Goal: Task Accomplishment & Management: Use online tool/utility

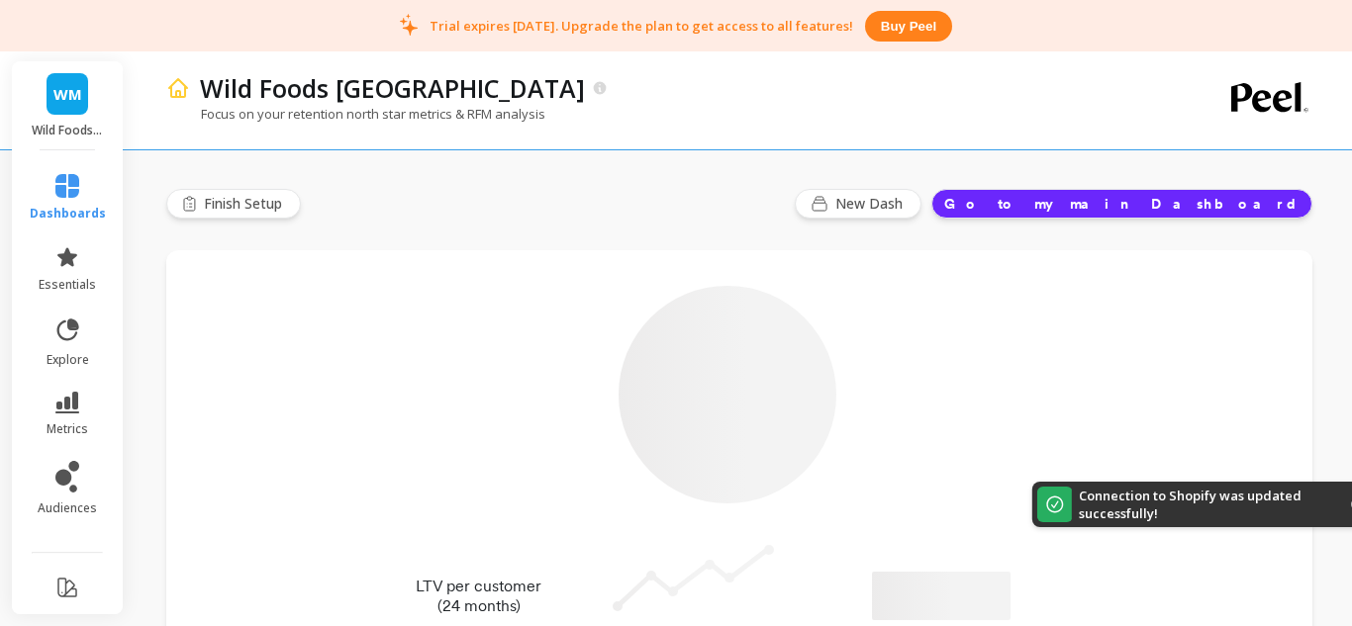
type input "Champions"
type input "196"
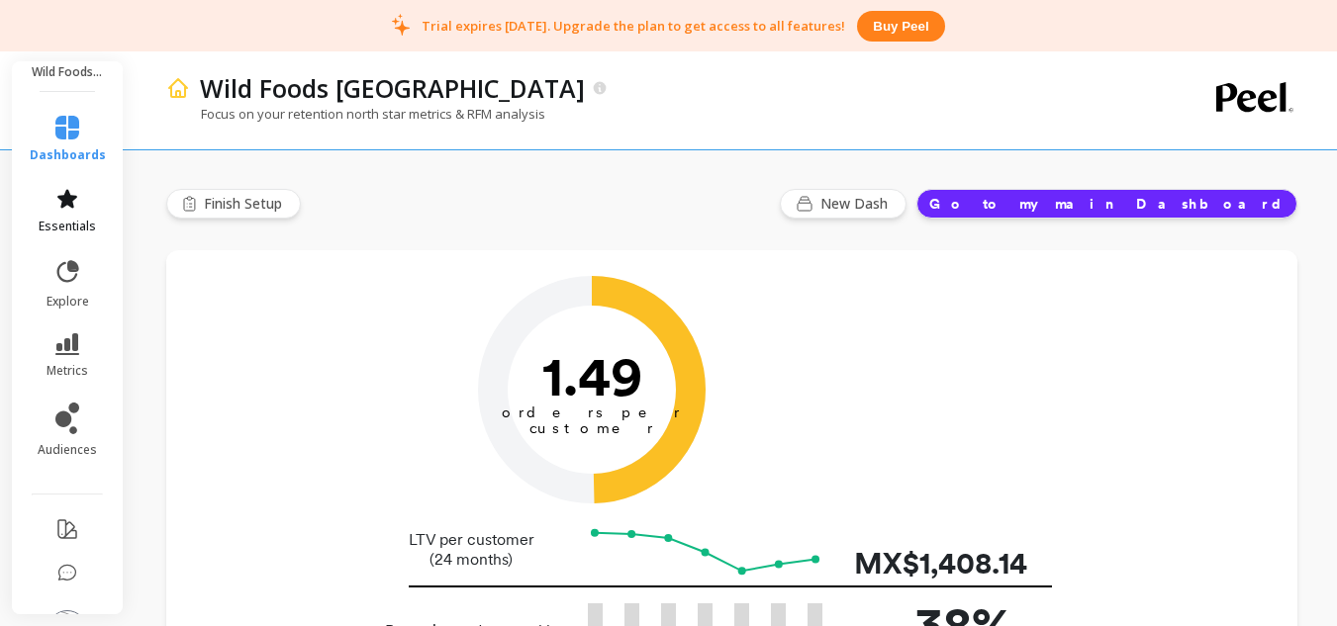
scroll to position [126, 0]
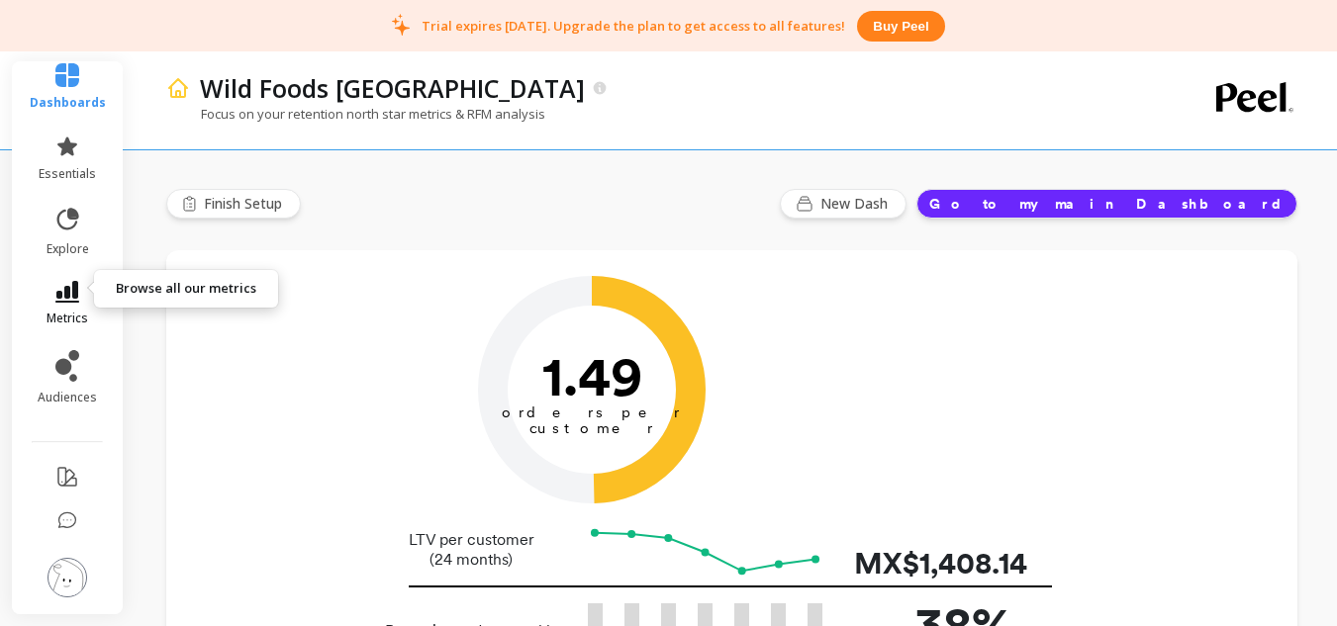
click at [56, 281] on icon at bounding box center [67, 292] width 24 height 22
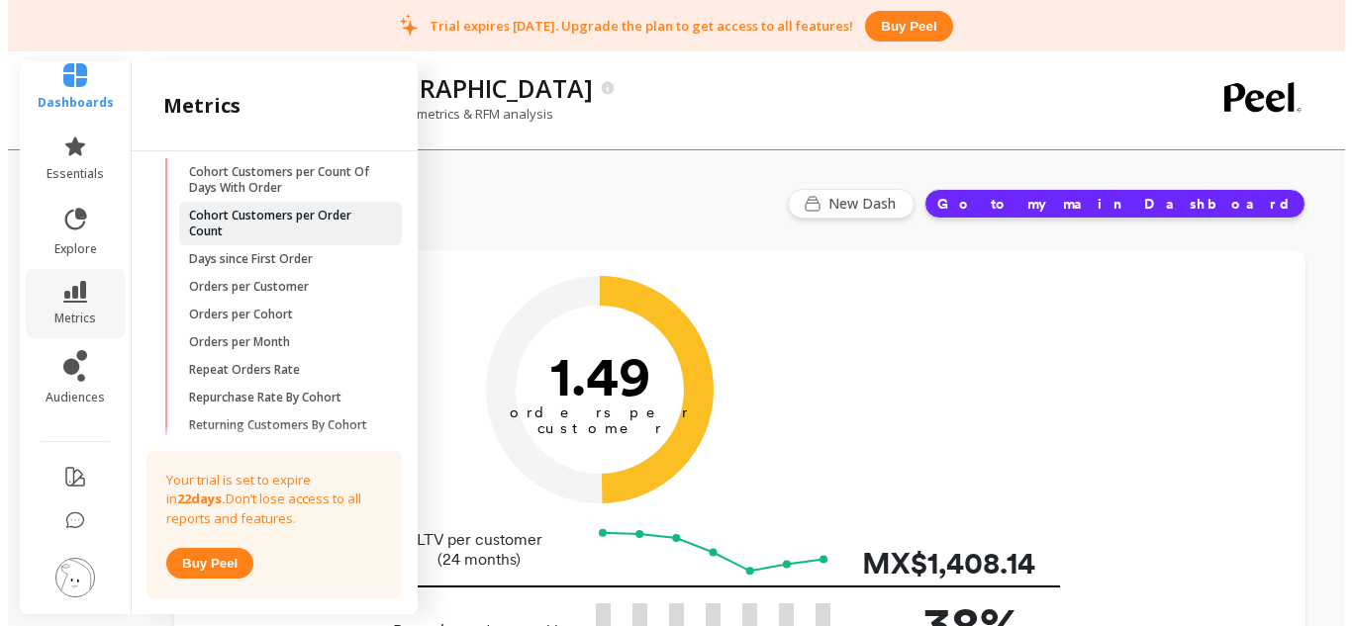
scroll to position [198, 0]
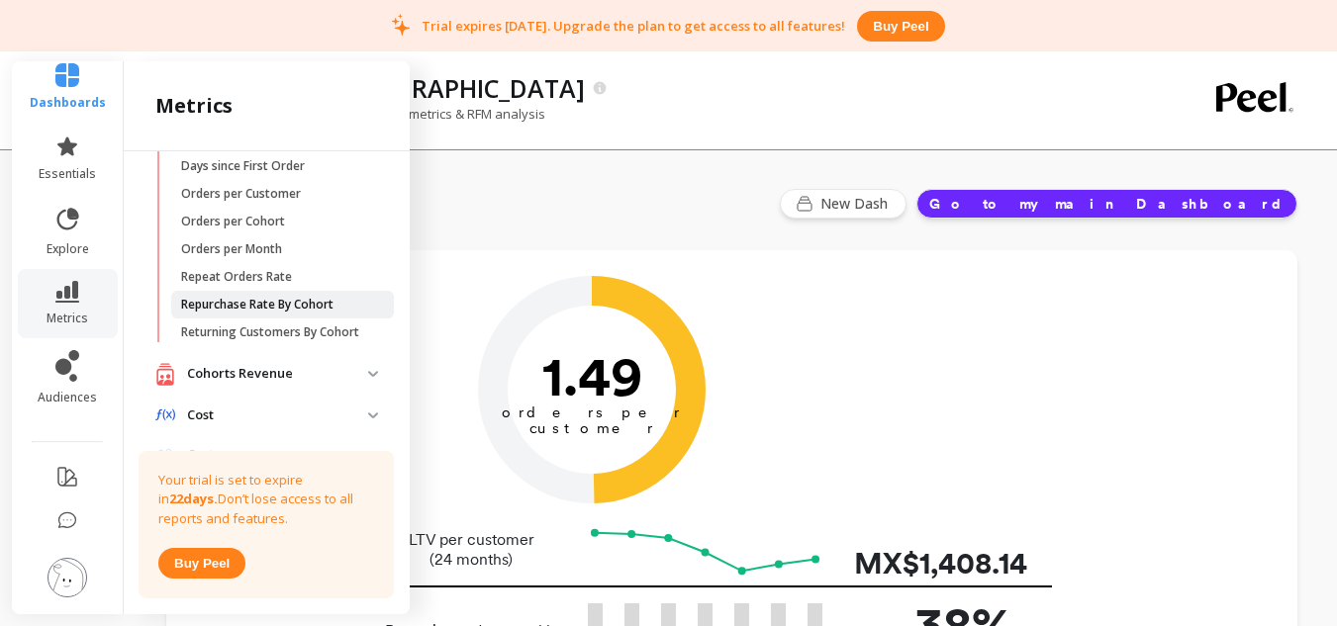
click at [305, 305] on p "Repurchase Rate By Cohort" at bounding box center [257, 305] width 152 height 16
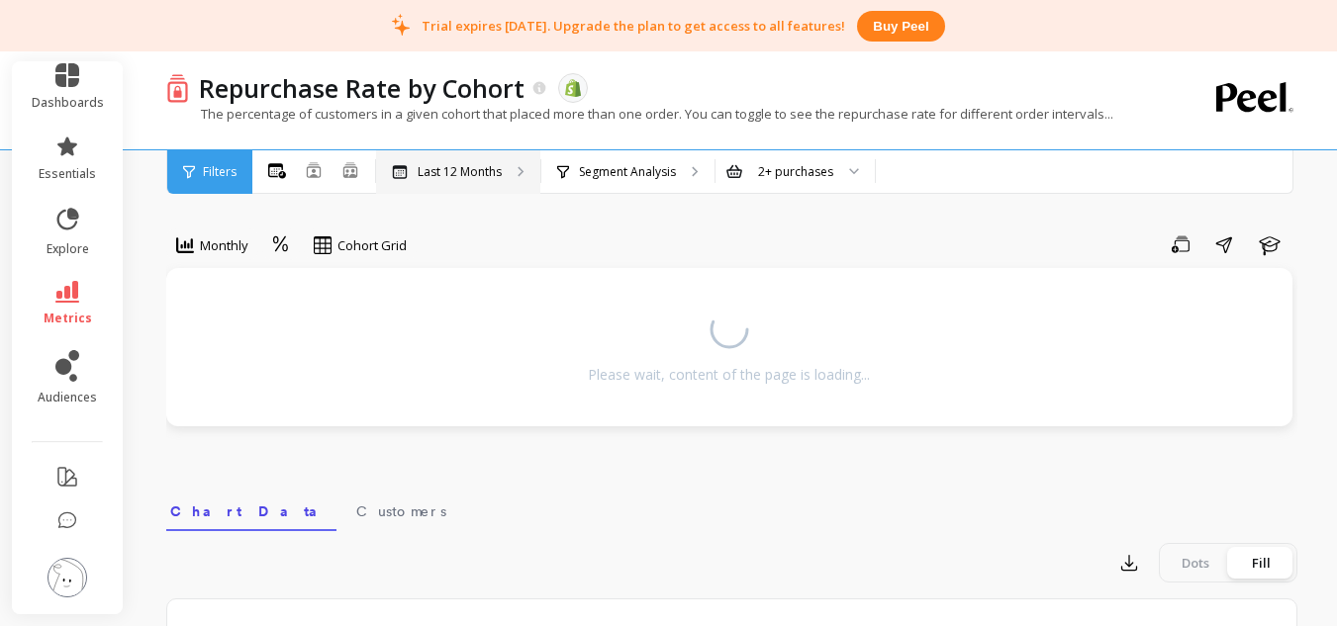
click at [461, 185] on div "Last 12 Months" at bounding box center [458, 172] width 164 height 44
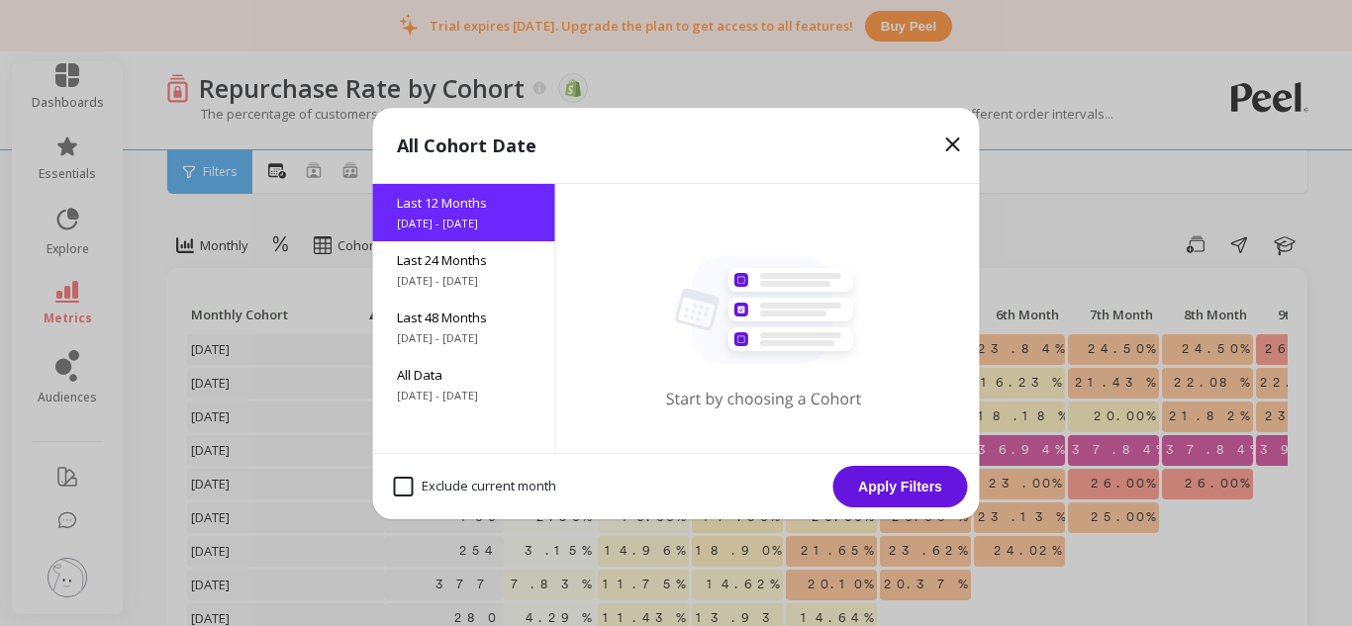
click at [956, 148] on icon at bounding box center [953, 145] width 12 height 12
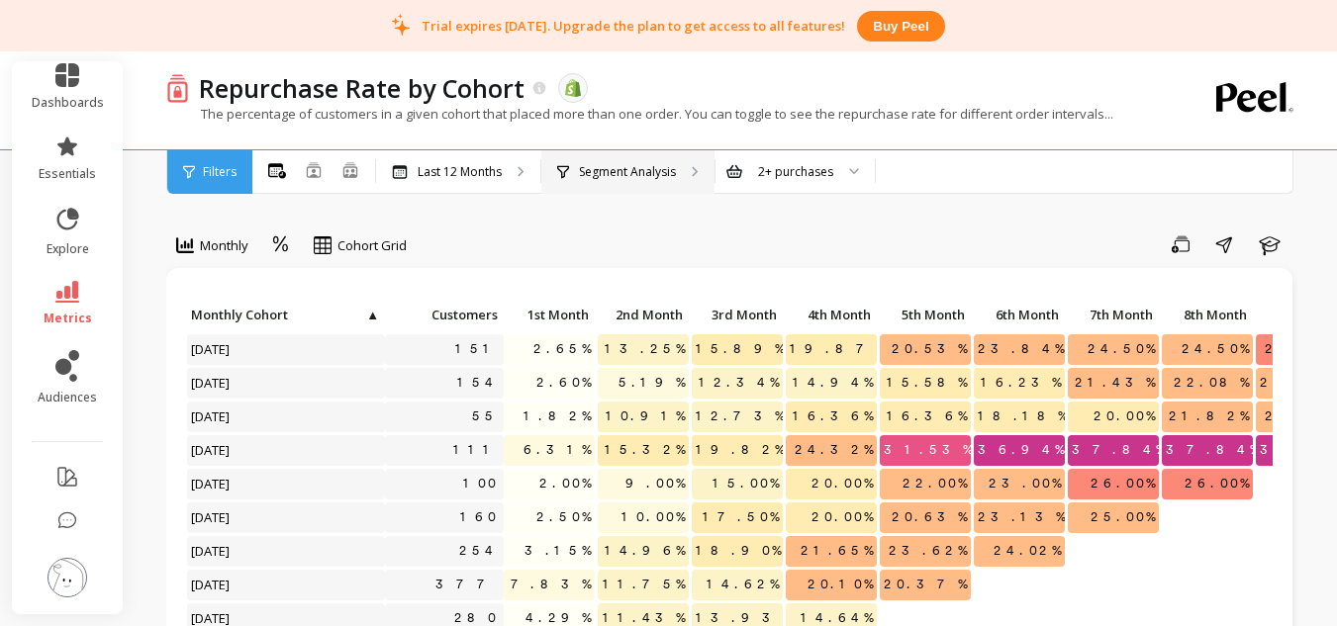
click at [634, 179] on p "Segment Analysis" at bounding box center [627, 172] width 97 height 16
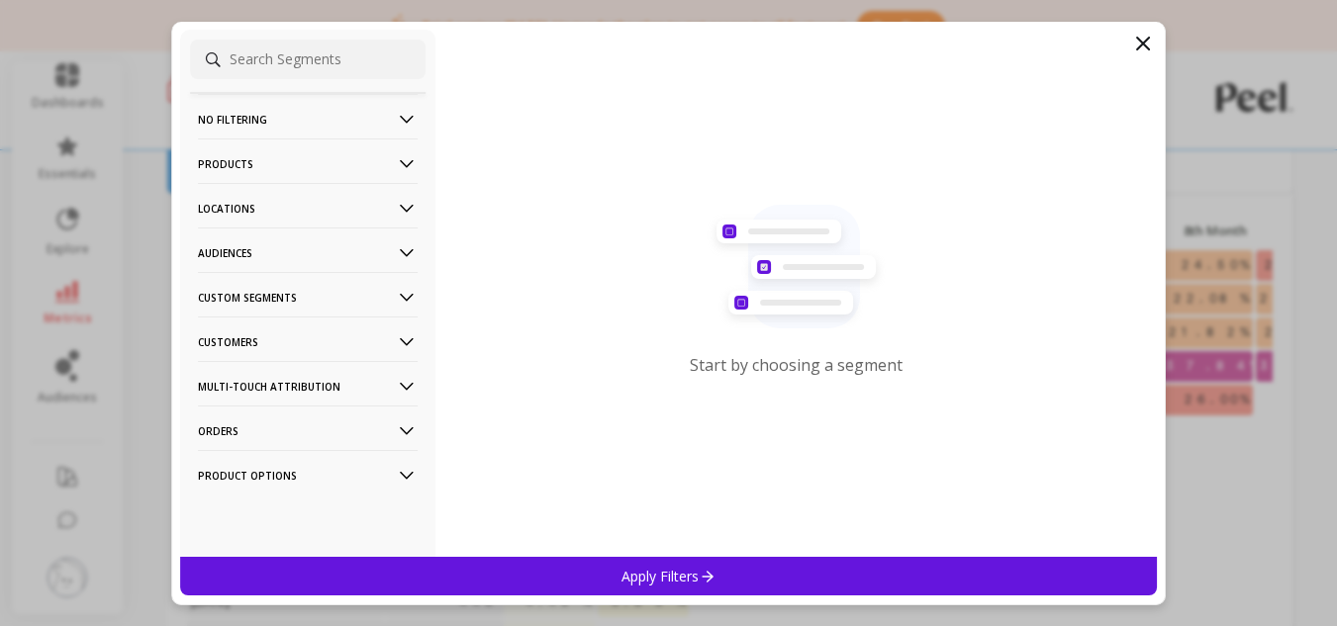
scroll to position [198, 0]
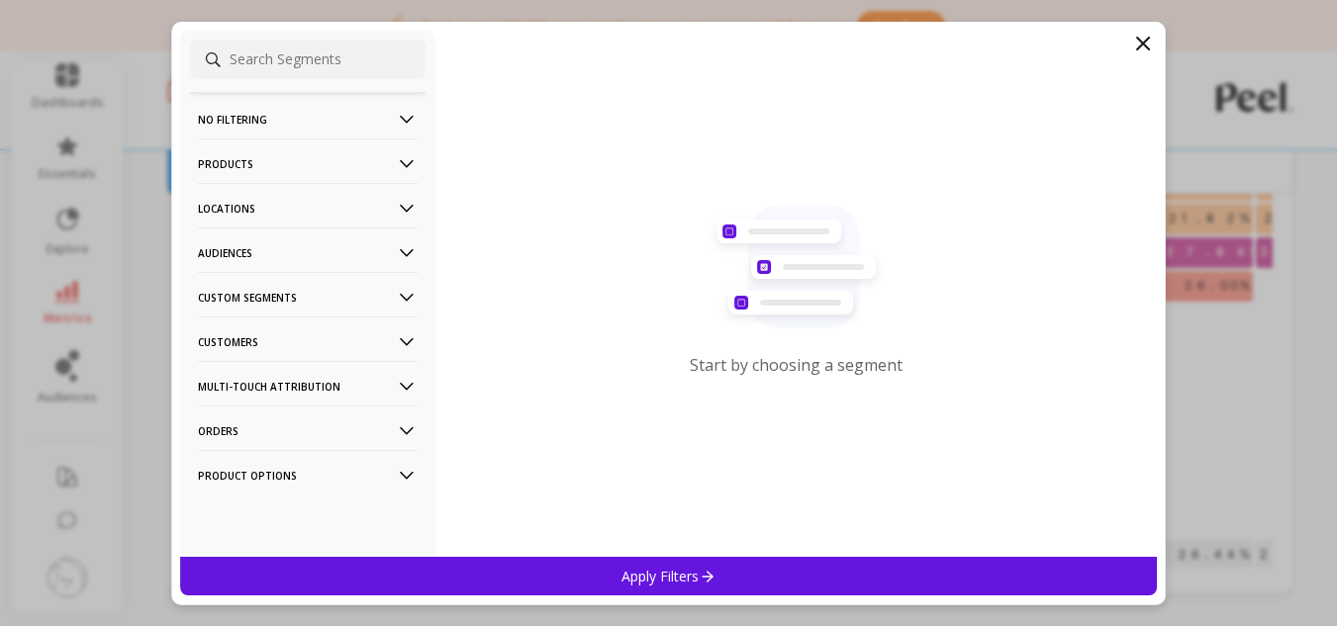
click at [285, 484] on p "Product Options" at bounding box center [308, 475] width 220 height 50
click at [290, 475] on p "Product Options" at bounding box center [308, 475] width 220 height 50
click at [259, 164] on p "Products" at bounding box center [308, 164] width 220 height 50
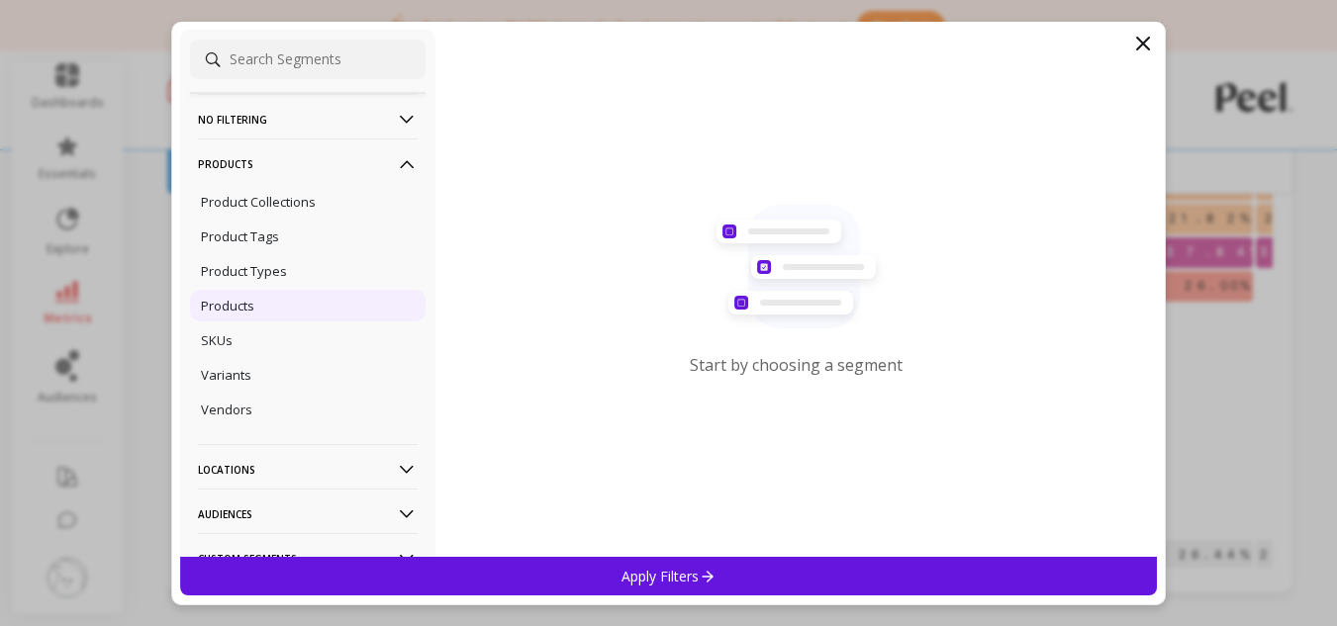
click at [260, 299] on div "Products" at bounding box center [308, 306] width 236 height 32
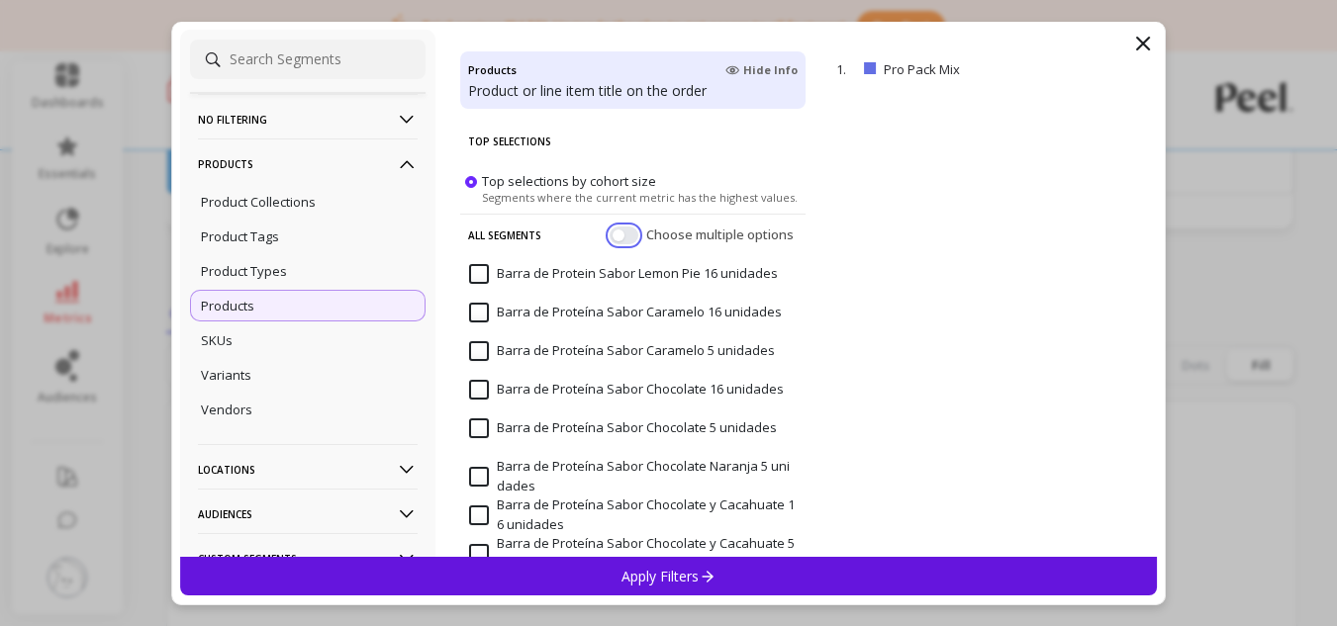
click at [610, 239] on button "button" at bounding box center [624, 235] width 29 height 18
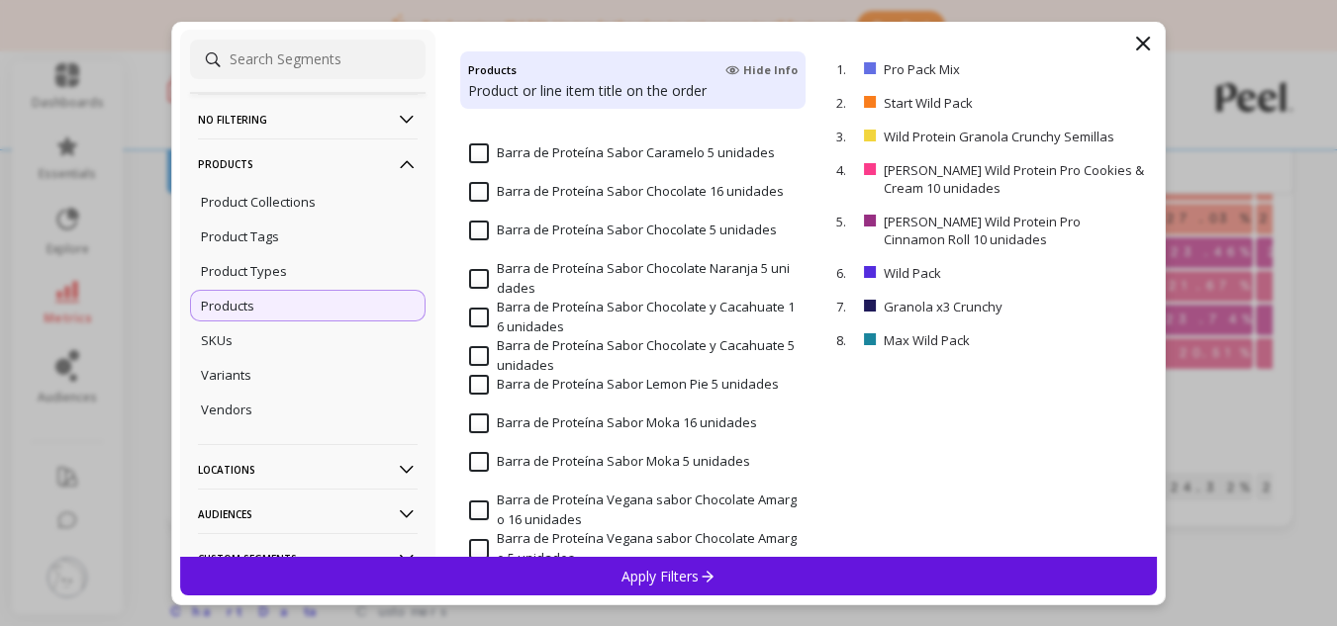
scroll to position [495, 0]
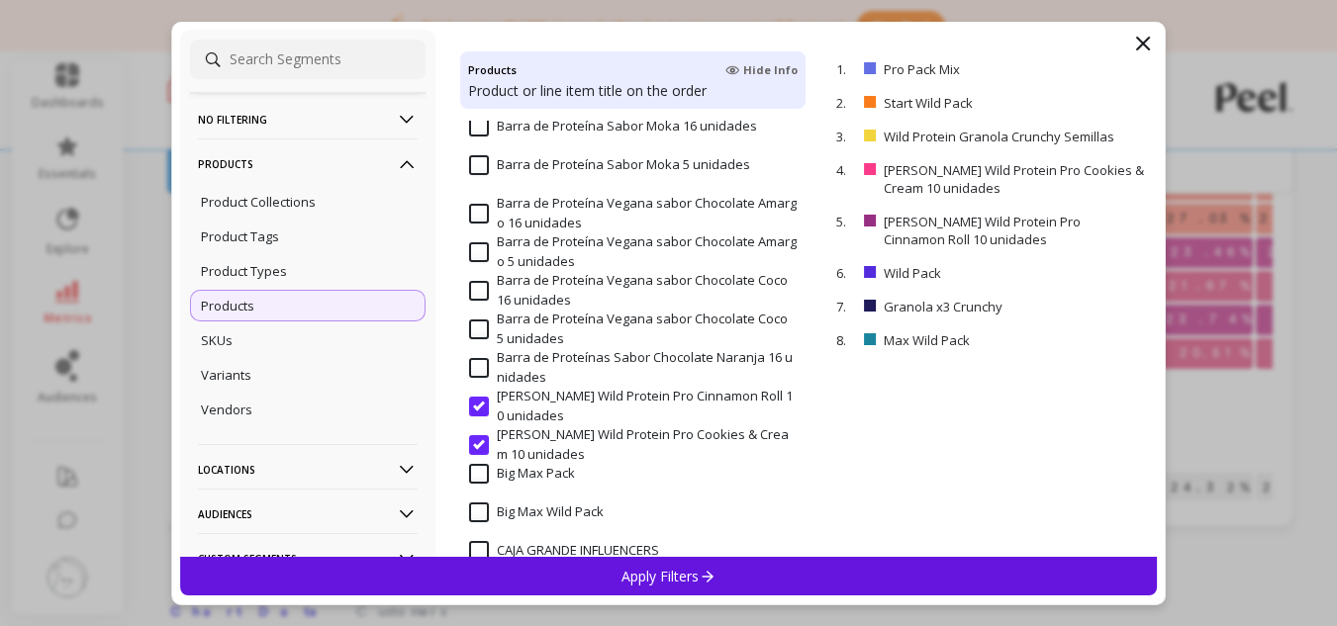
click at [485, 407] on input "[PERSON_NAME] Wild Protein Pro Cinnamon Roll 10 unidades" at bounding box center [633, 406] width 328 height 39
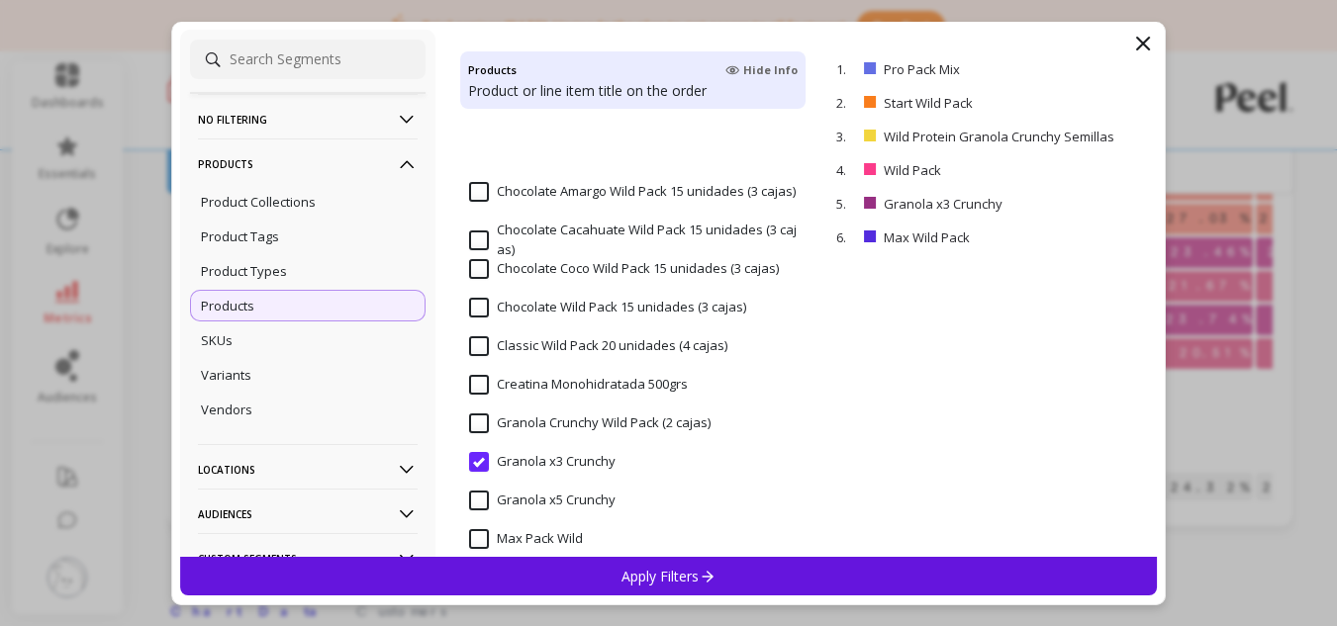
scroll to position [1188, 0]
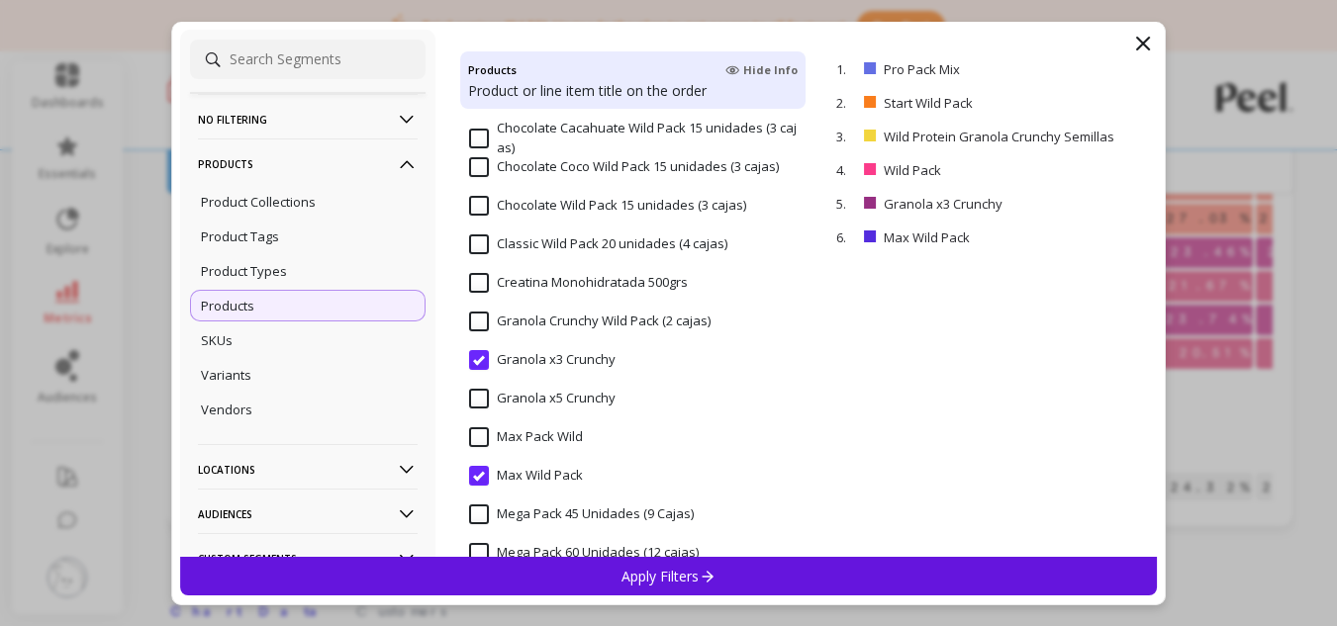
click at [479, 361] on input "Granola x3 Crunchy" at bounding box center [542, 360] width 146 height 20
click at [476, 481] on input "Max Wild Pack" at bounding box center [526, 476] width 114 height 20
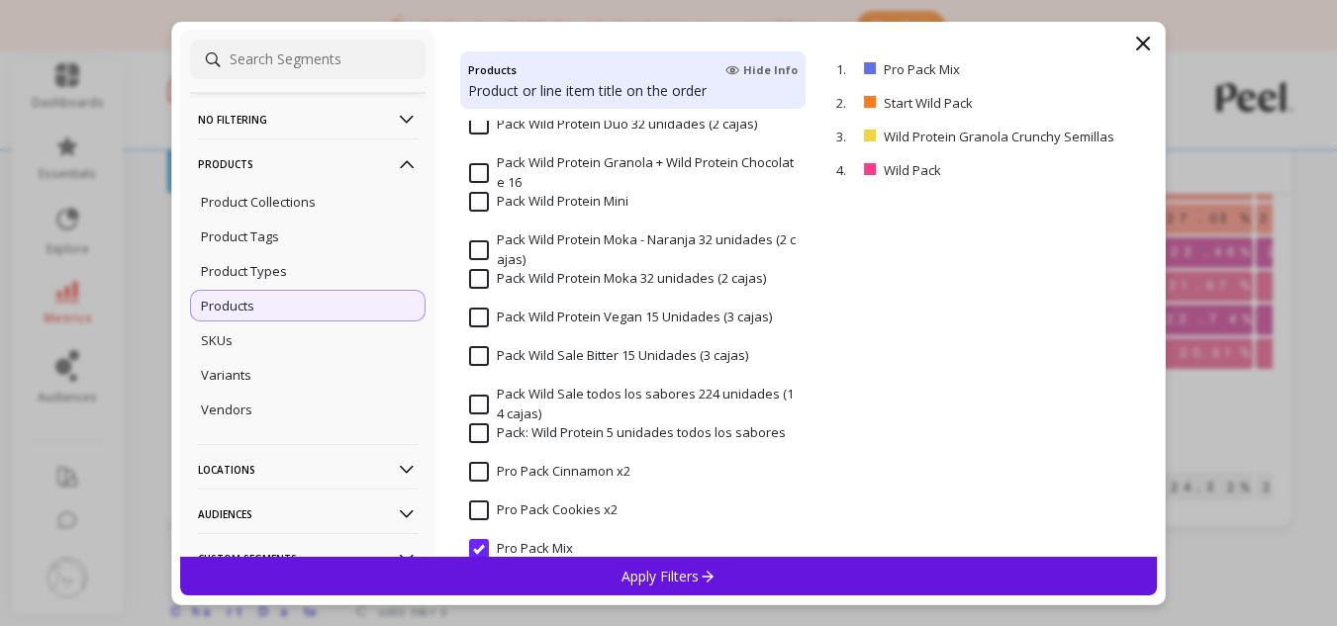
scroll to position [1979, 0]
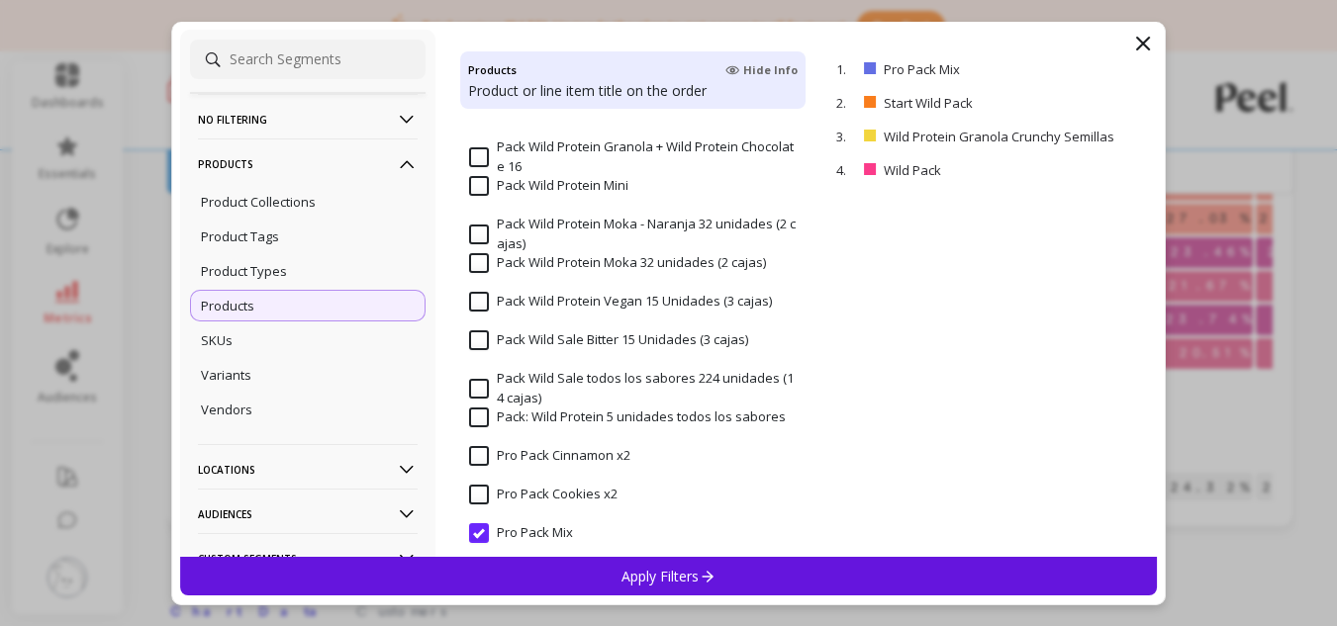
click at [479, 527] on input "Pro Pack Mix" at bounding box center [521, 534] width 104 height 20
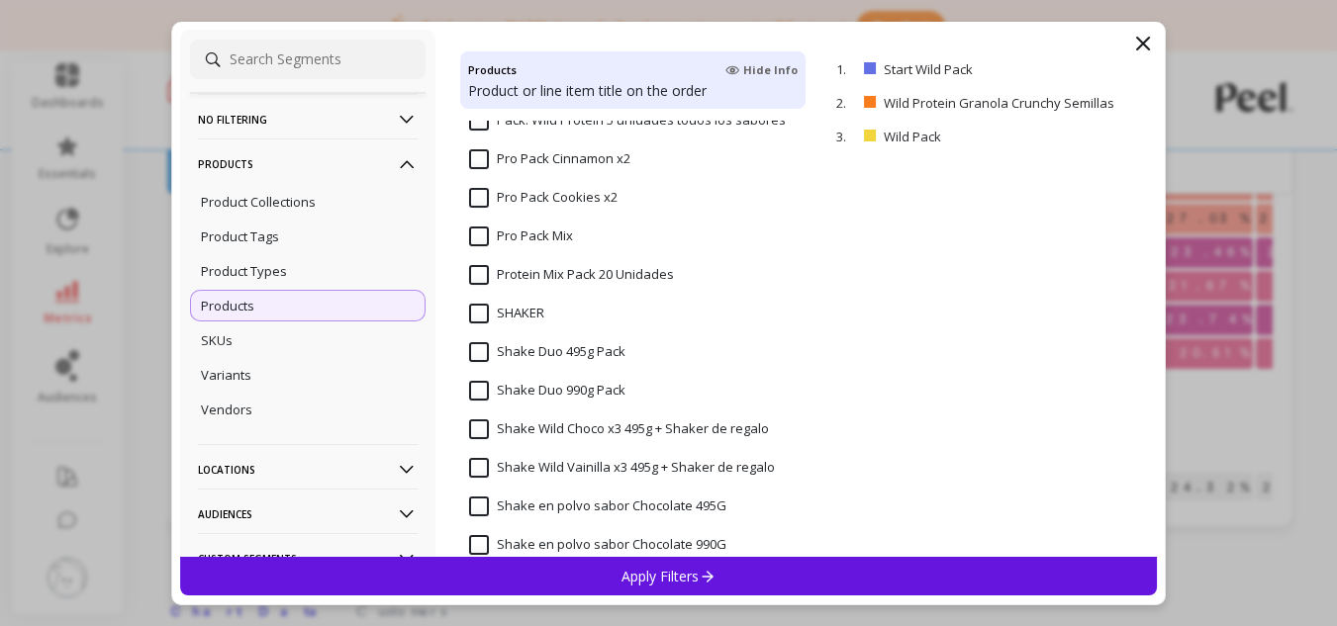
scroll to position [2375, 0]
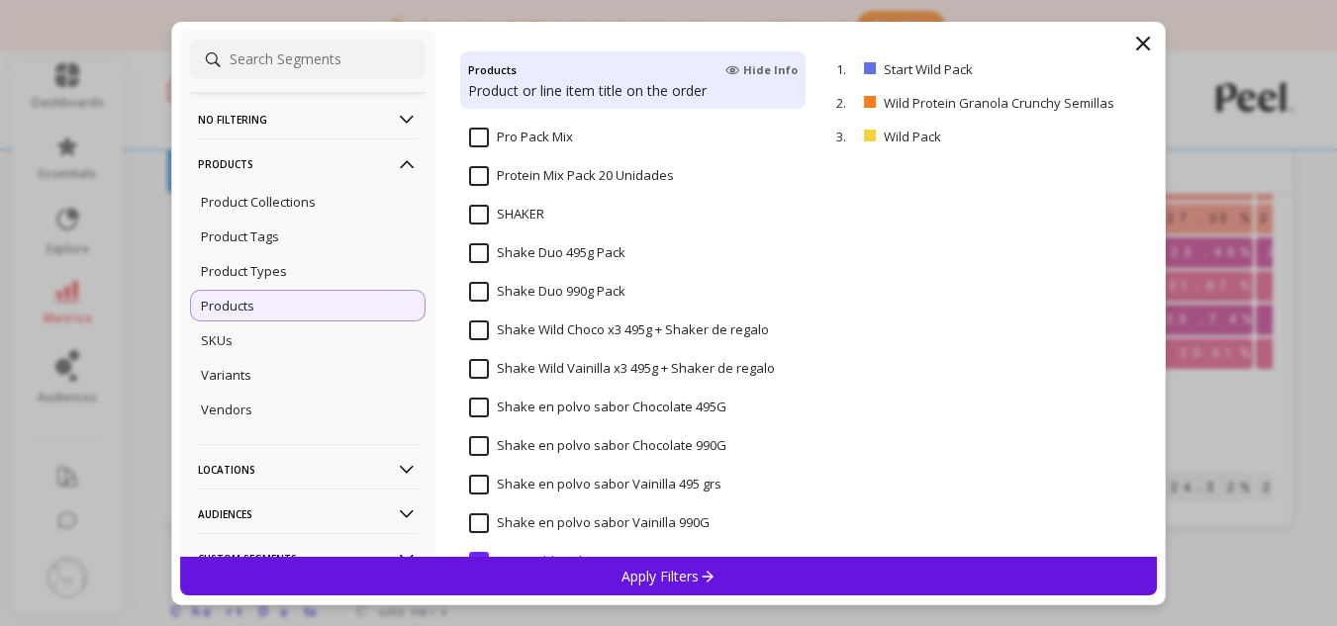
click at [469, 403] on input "Shake en polvo sabor Chocolate 495G" at bounding box center [597, 408] width 257 height 20
click at [482, 446] on input "Shake en polvo sabor Chocolate 990G" at bounding box center [597, 446] width 257 height 20
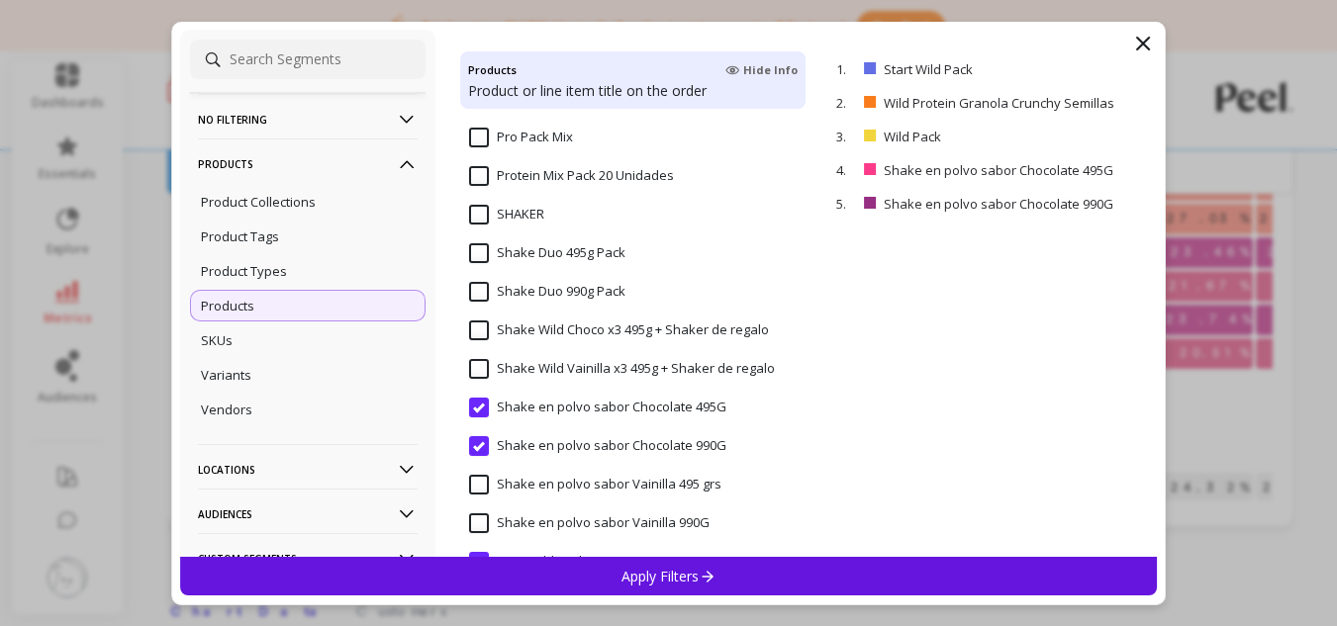
click at [478, 485] on input "Shake en polvo sabor Vainilla 495 grs" at bounding box center [595, 485] width 252 height 20
click at [478, 517] on input "Shake en polvo sabor Vainilla 990G" at bounding box center [589, 524] width 240 height 20
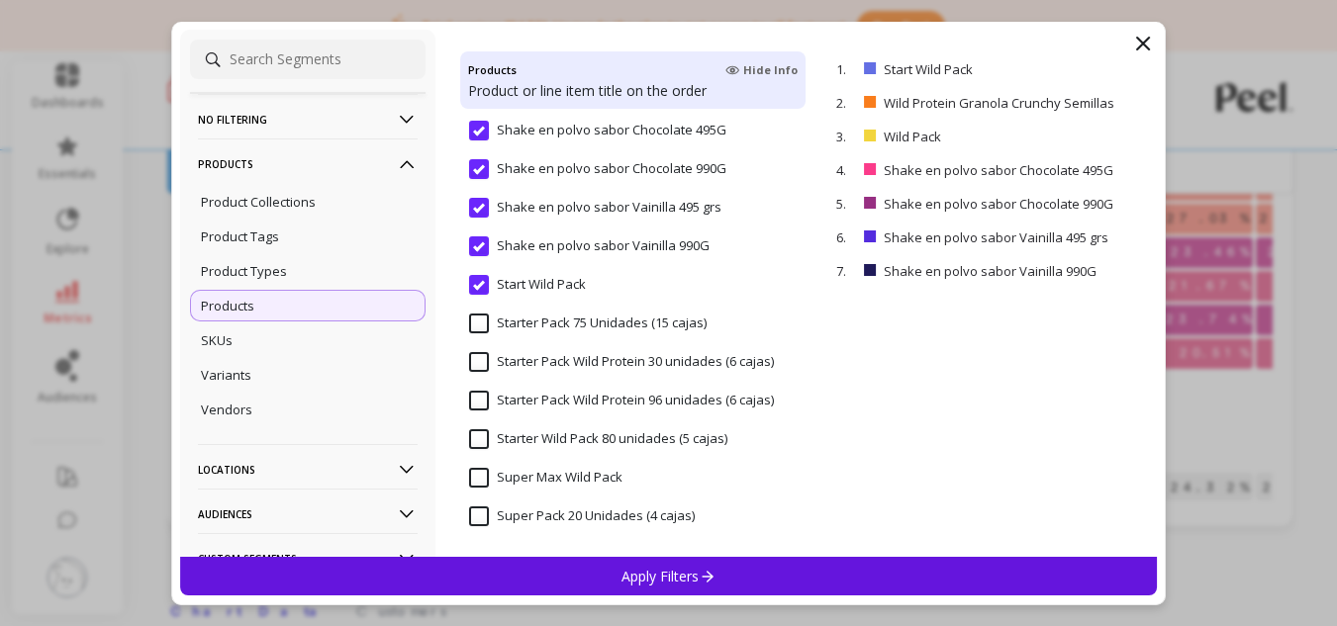
scroll to position [2672, 0]
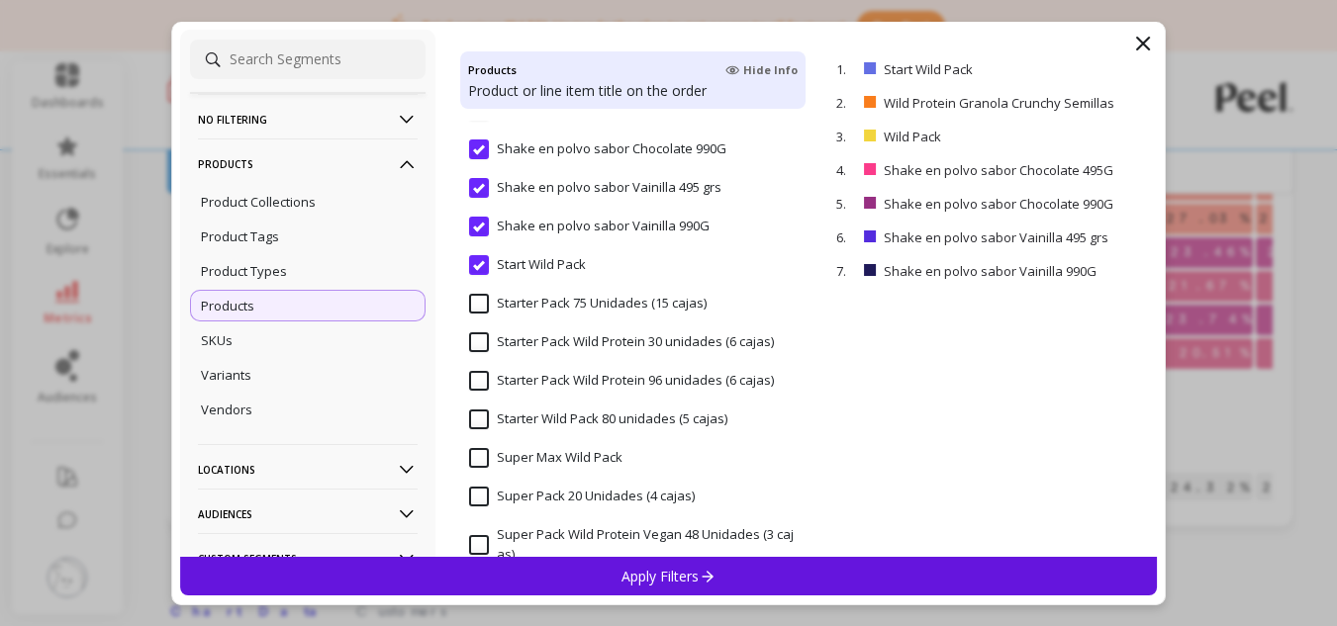
click at [481, 270] on input "Start Wild Pack" at bounding box center [527, 265] width 117 height 20
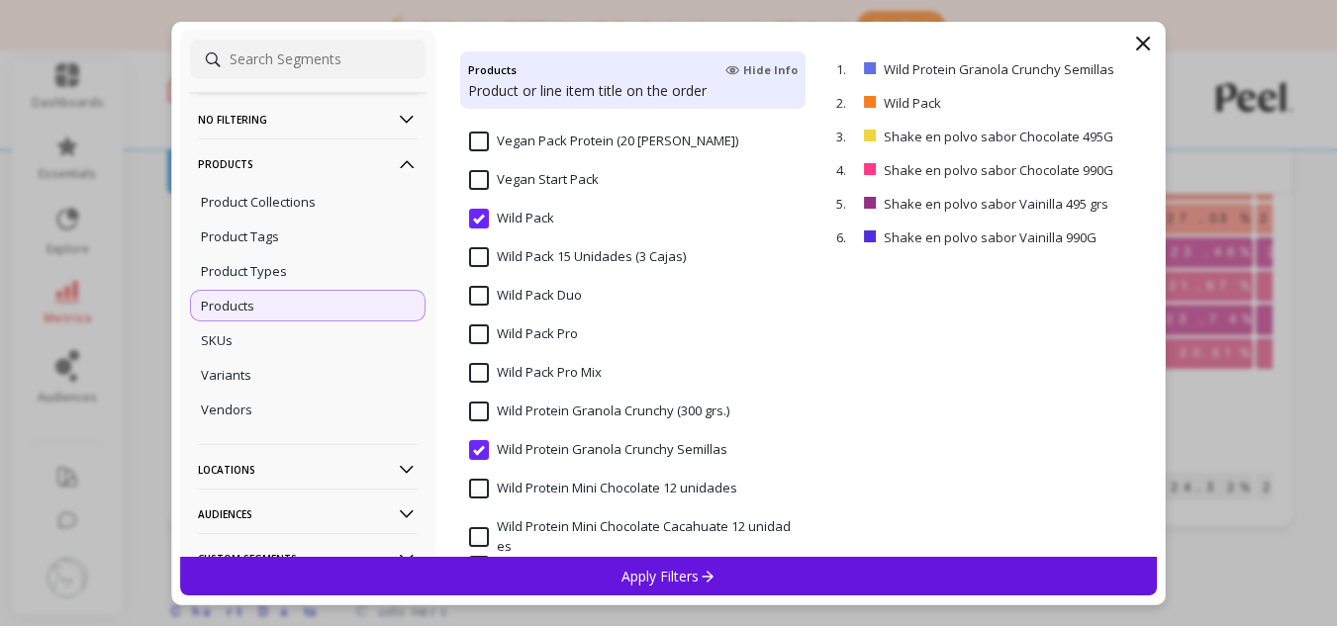
scroll to position [3385, 0]
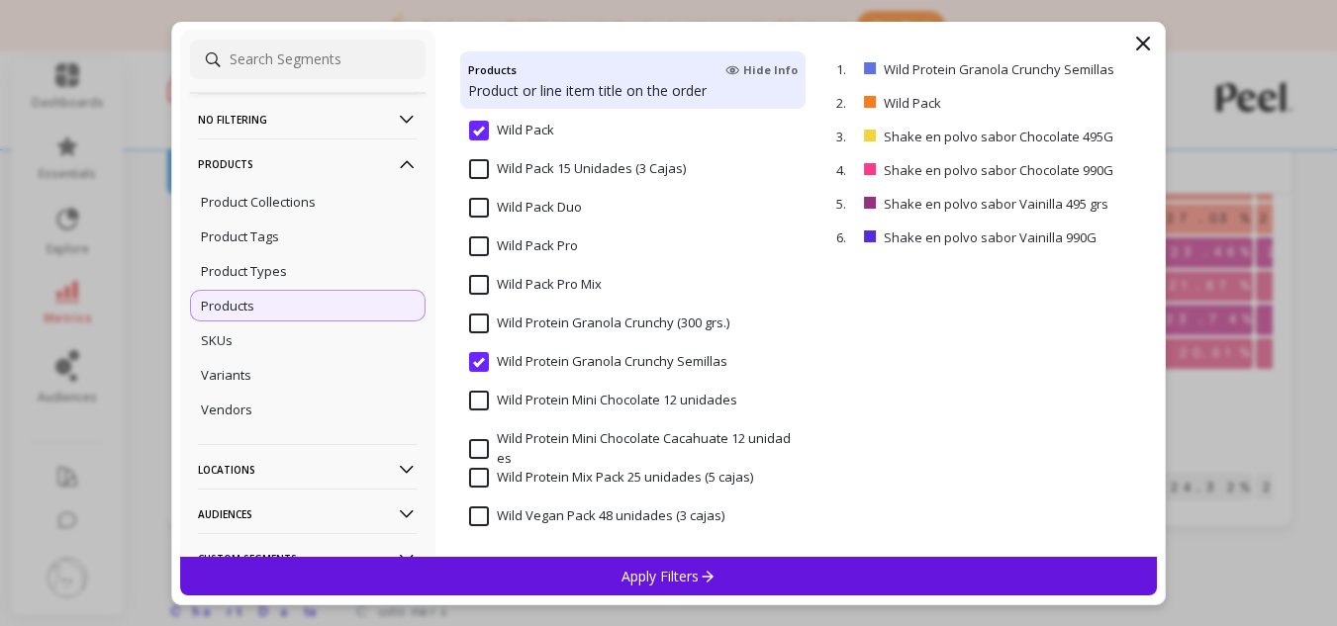
click at [474, 137] on input "Wild Pack" at bounding box center [511, 131] width 85 height 20
click at [472, 366] on input "Wild Protein Granola Crunchy Semillas" at bounding box center [598, 362] width 258 height 20
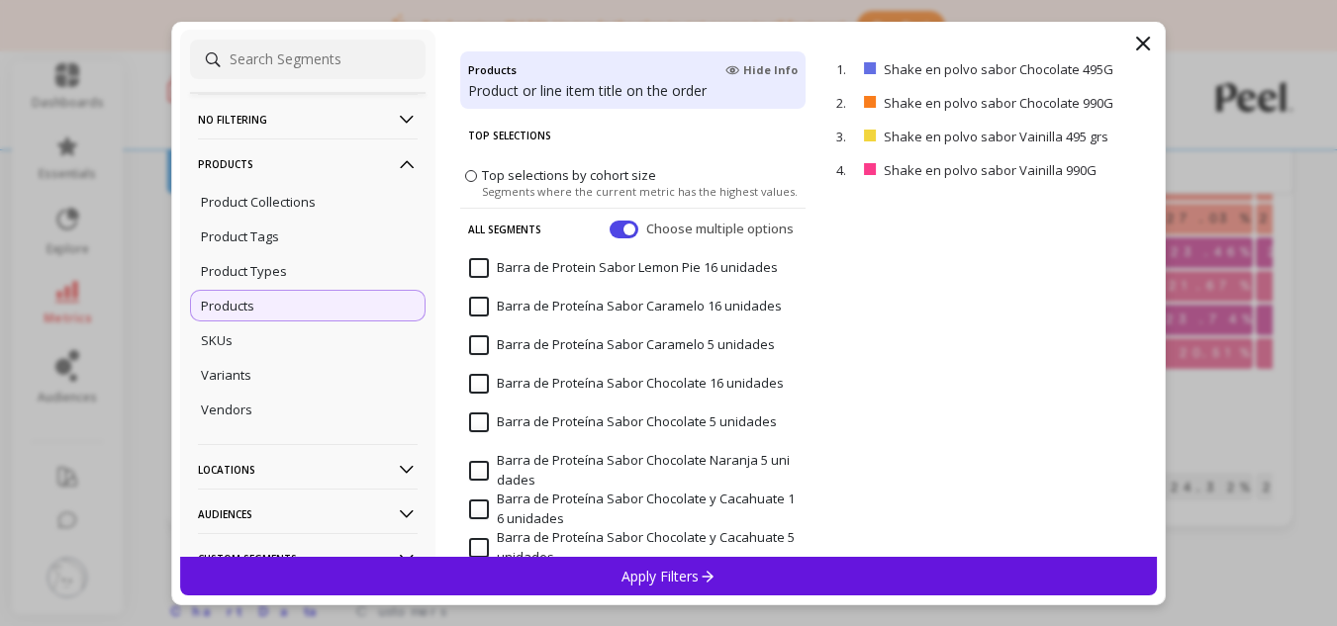
scroll to position [0, 0]
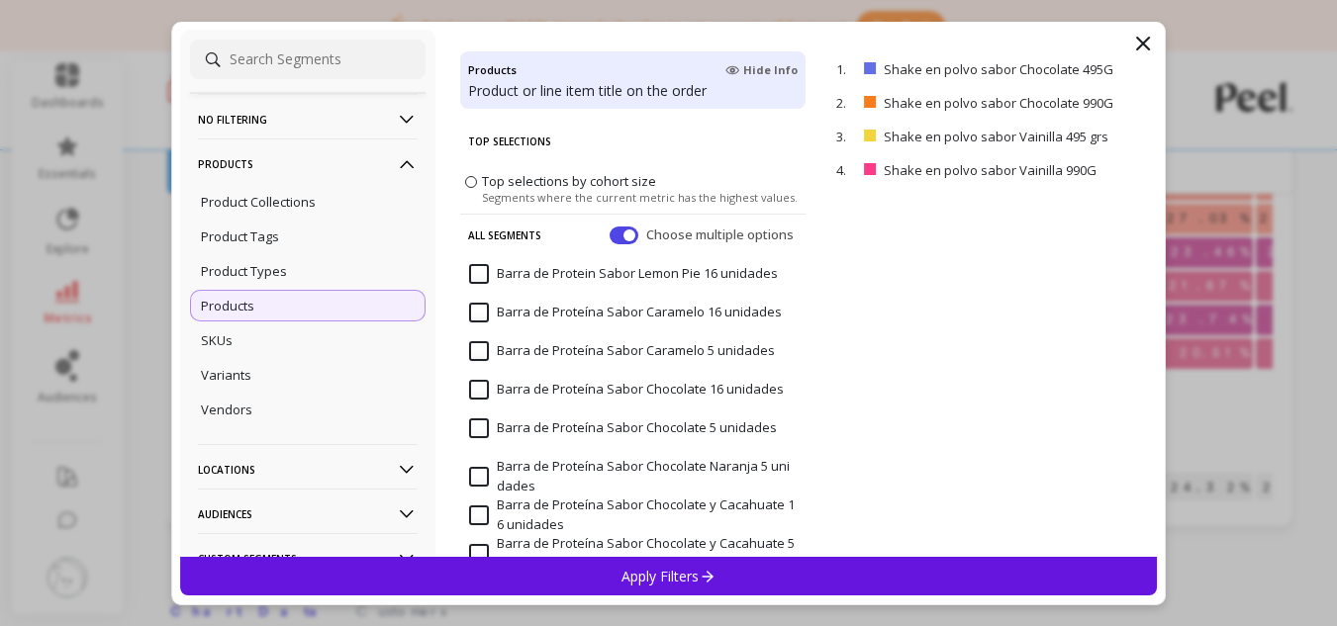
click at [710, 577] on icon at bounding box center [707, 577] width 11 height 12
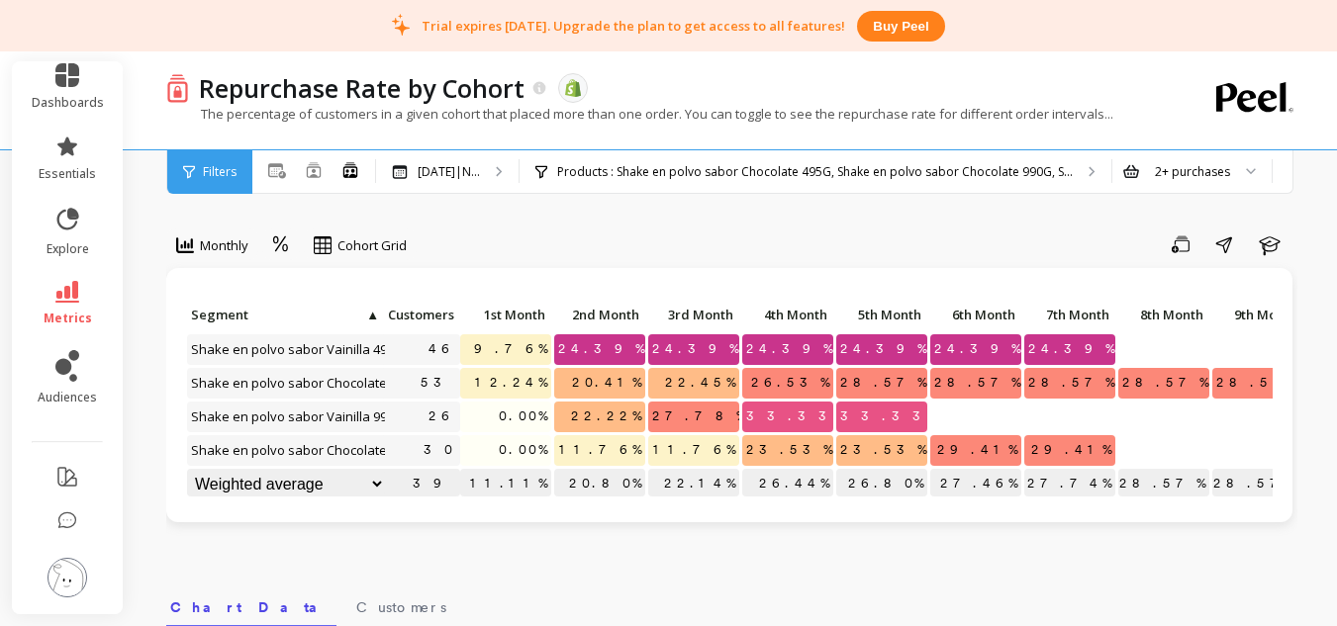
scroll to position [0, 91]
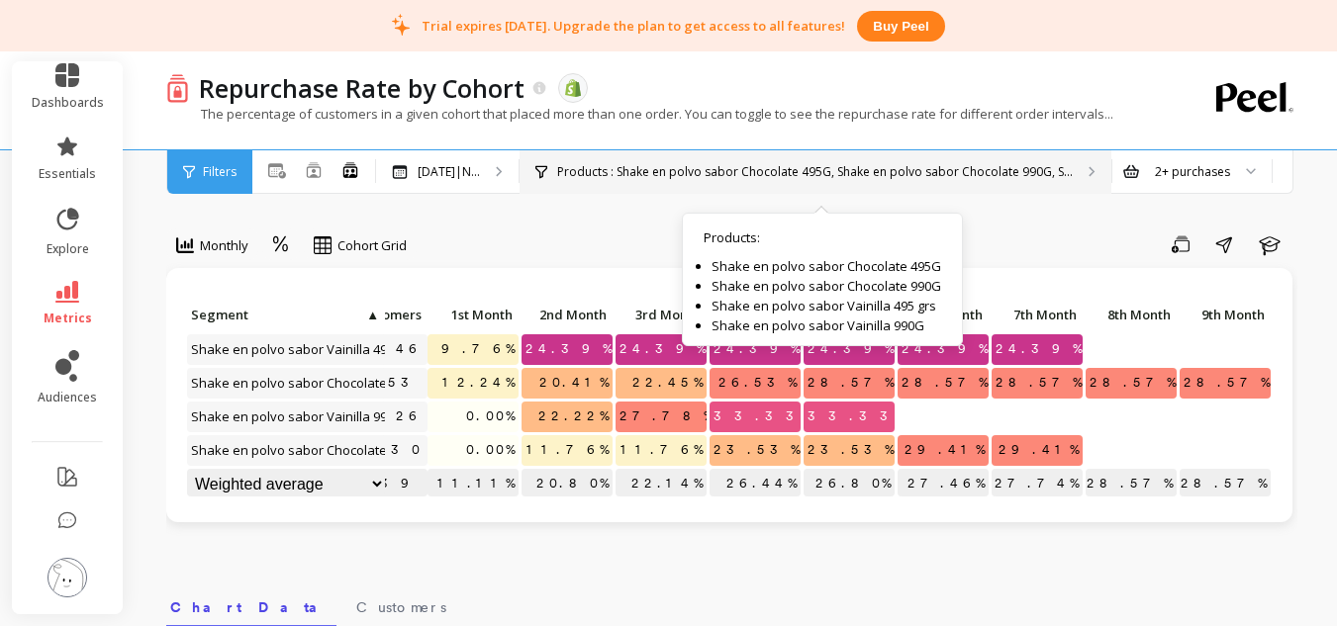
click at [659, 181] on div "Products : Shake en polvo sabor Chocolate 495G, Shake en polvo sabor Chocolate …" at bounding box center [816, 172] width 592 height 44
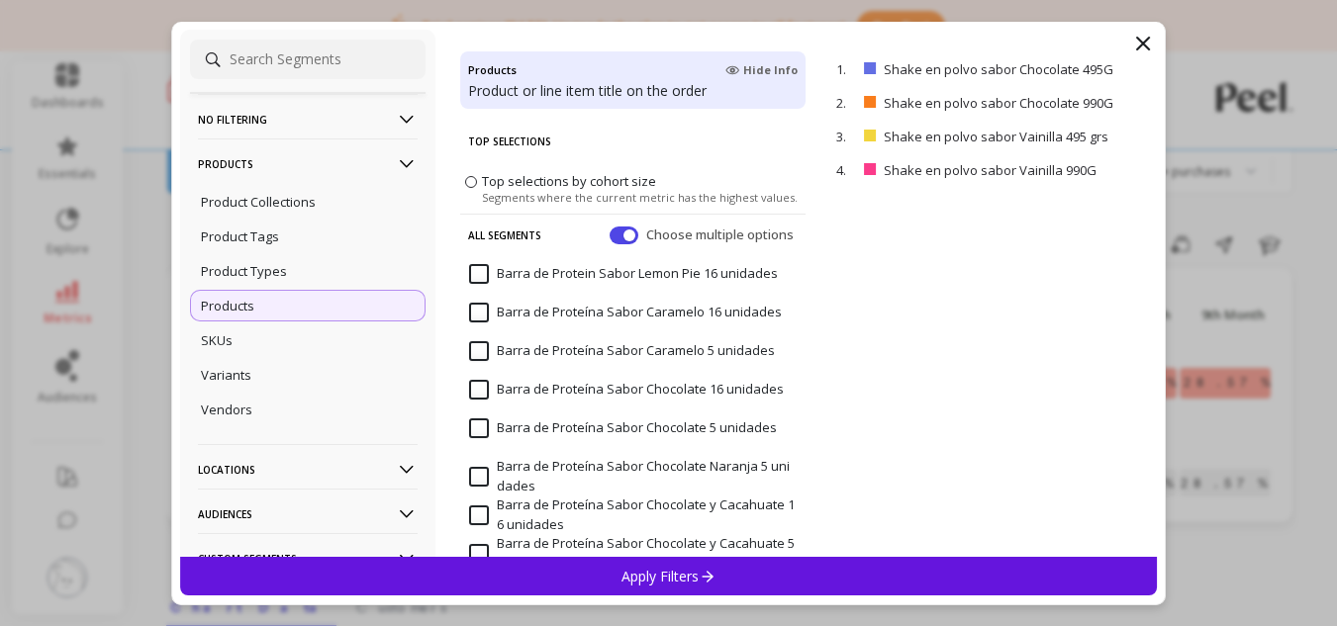
click at [479, 270] on input "Barra de Protein Sabor Lemon Pie 16 unidades" at bounding box center [623, 274] width 309 height 20
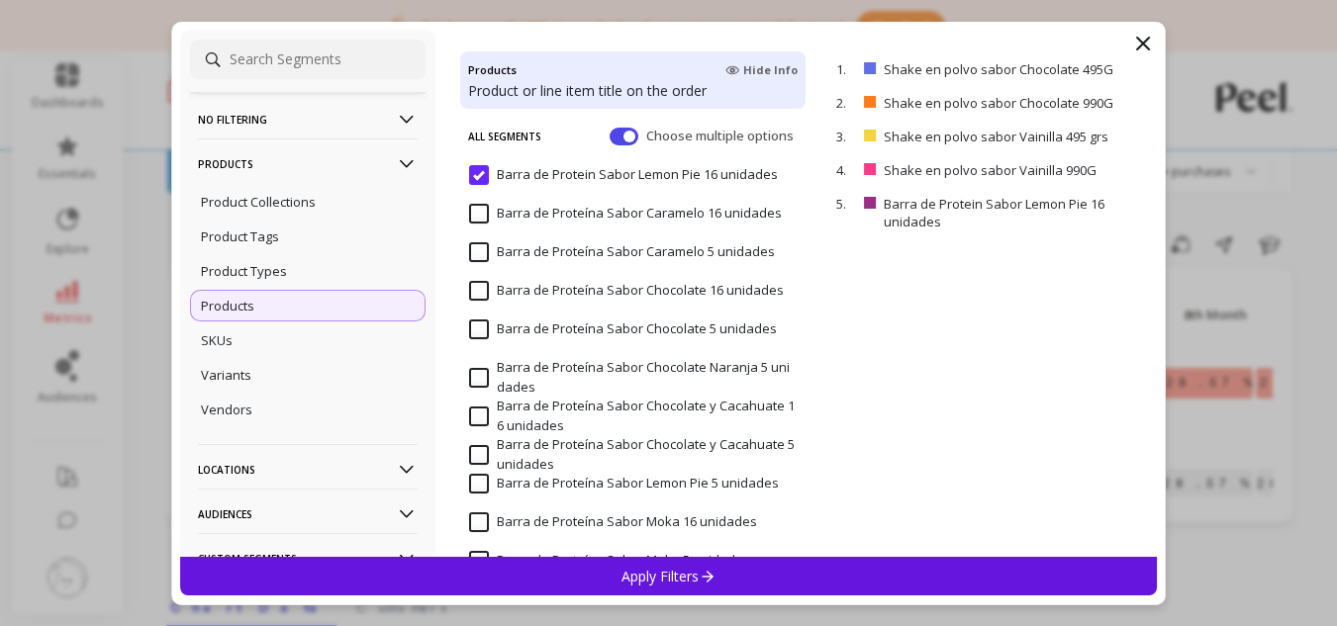
scroll to position [198, 0]
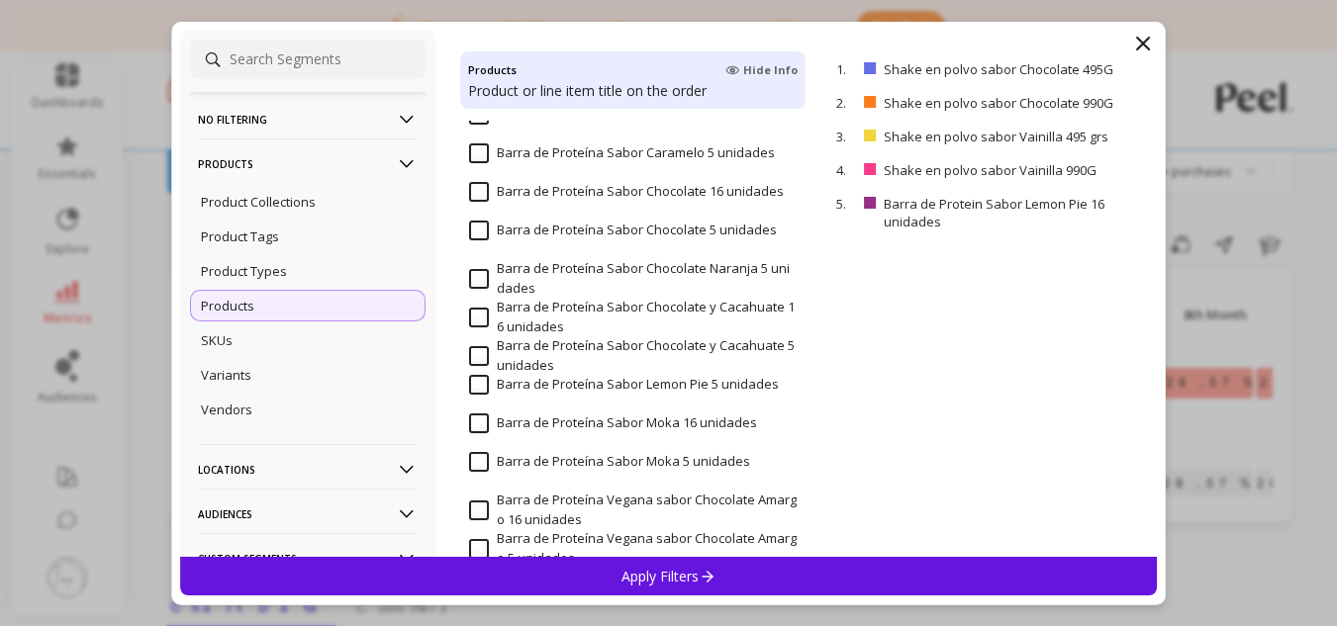
click at [488, 388] on input "Barra de Proteína Sabor Lemon Pie 5 unidades" at bounding box center [624, 385] width 310 height 20
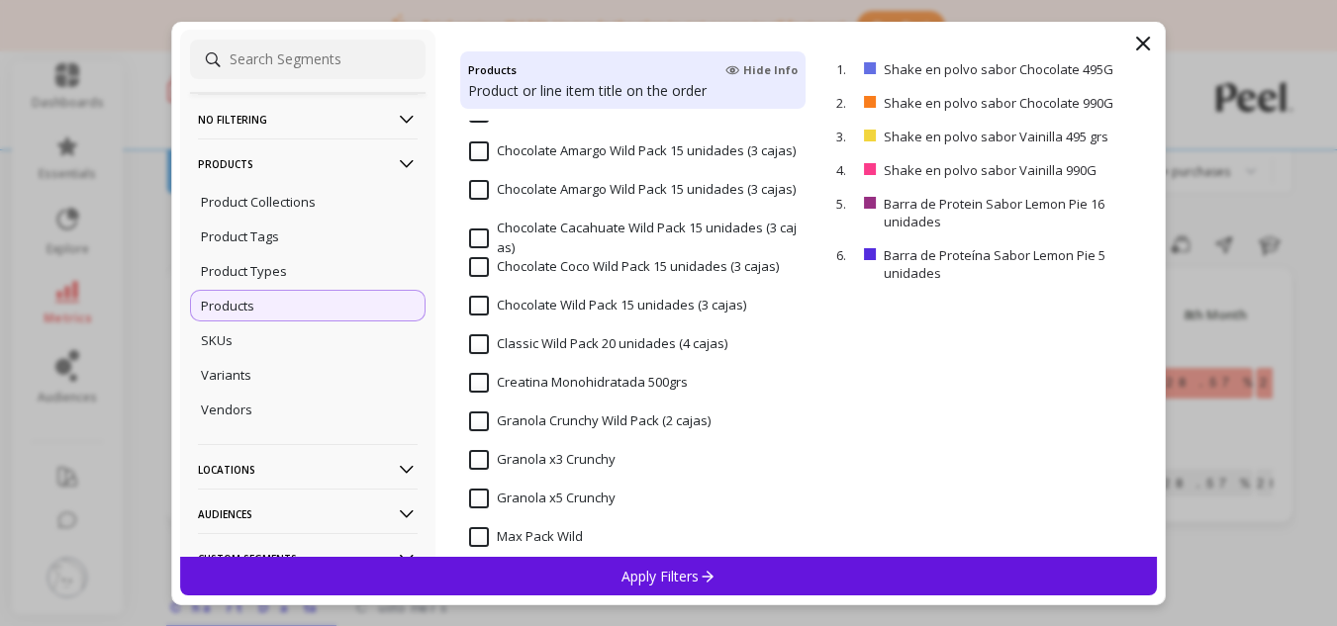
scroll to position [1089, 0]
click at [477, 380] on input "Creatina Monohidratada 500grs" at bounding box center [578, 382] width 219 height 20
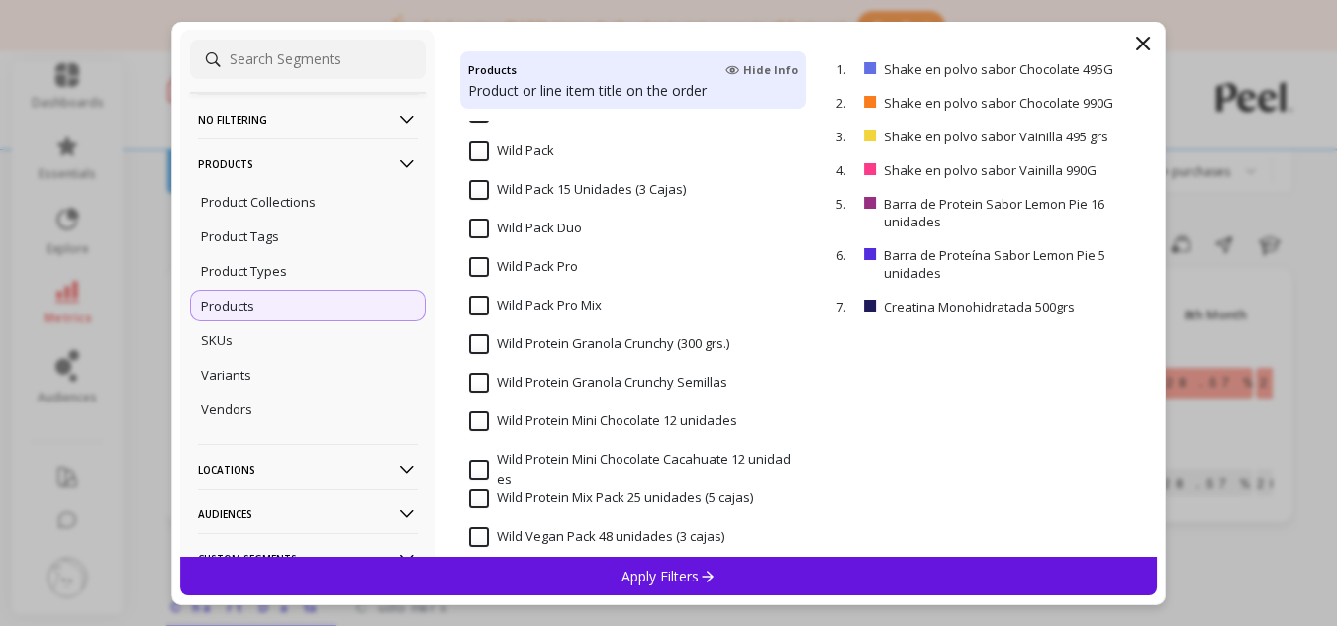
scroll to position [3385, 0]
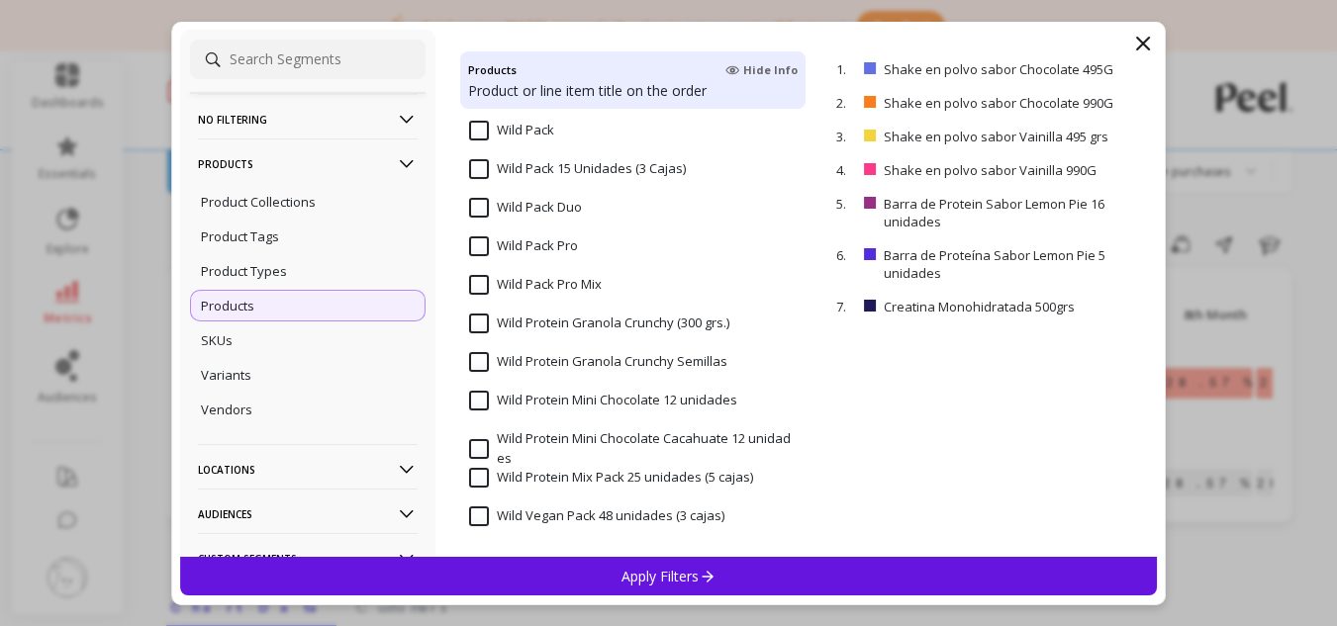
click at [476, 436] on input "Wild Protein Mini Chocolate Cacahuate 12 unidades" at bounding box center [633, 448] width 328 height 39
click at [482, 400] on input "Wild Protein Mini Chocolate 12 unidades" at bounding box center [603, 401] width 268 height 20
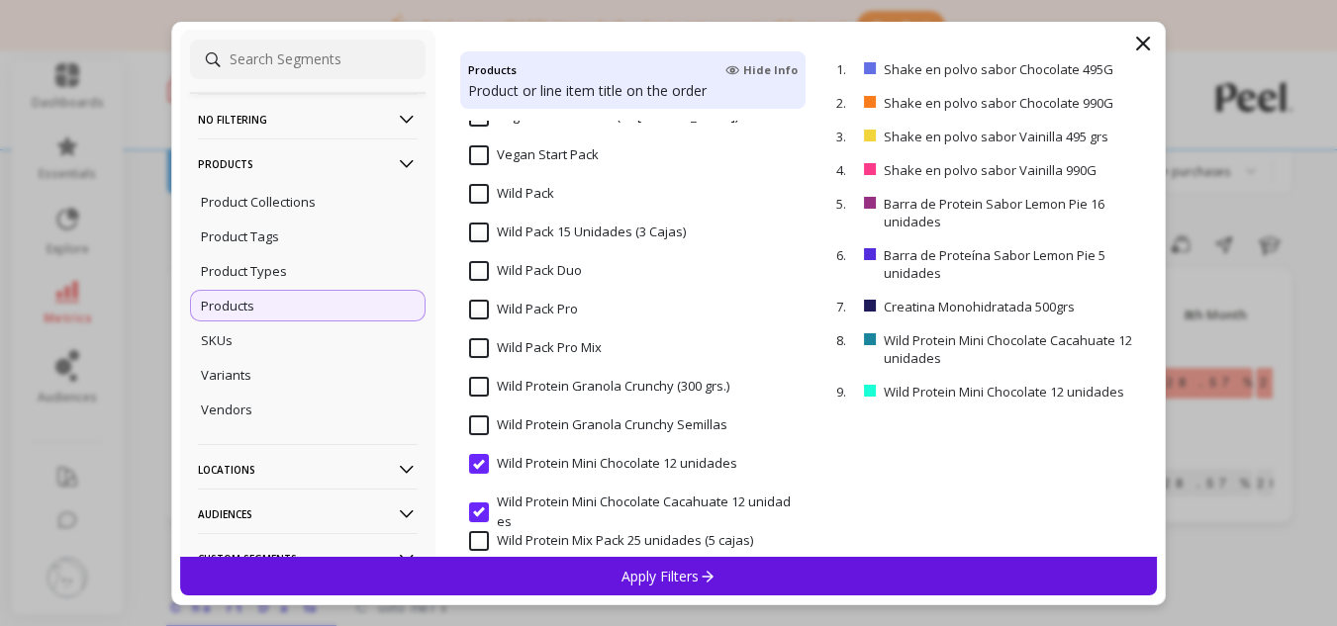
scroll to position [3286, 0]
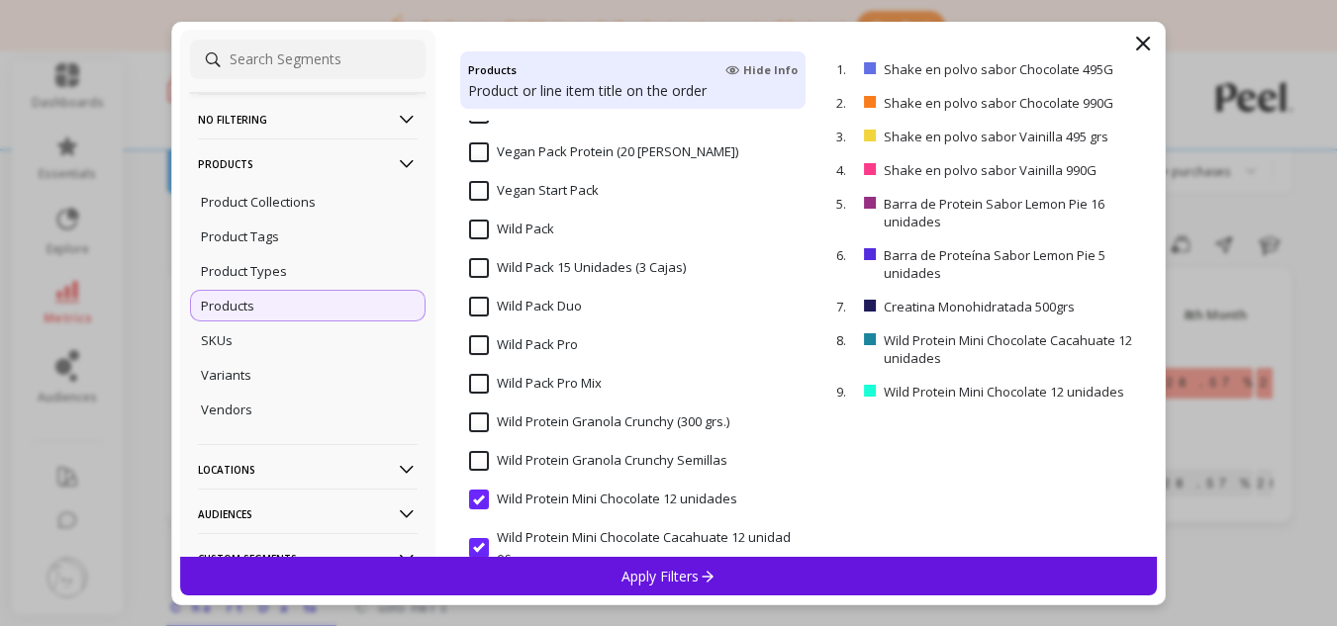
click at [481, 297] on input "Wild Pack Duo" at bounding box center [525, 307] width 113 height 20
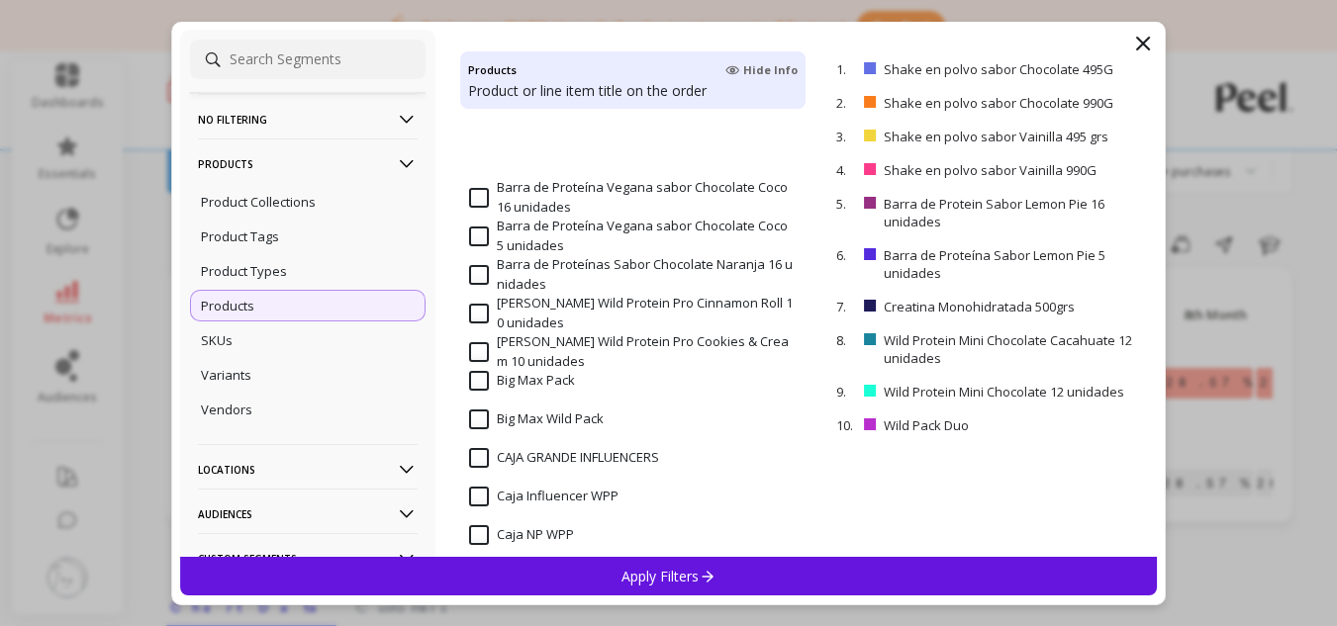
scroll to position [693, 0]
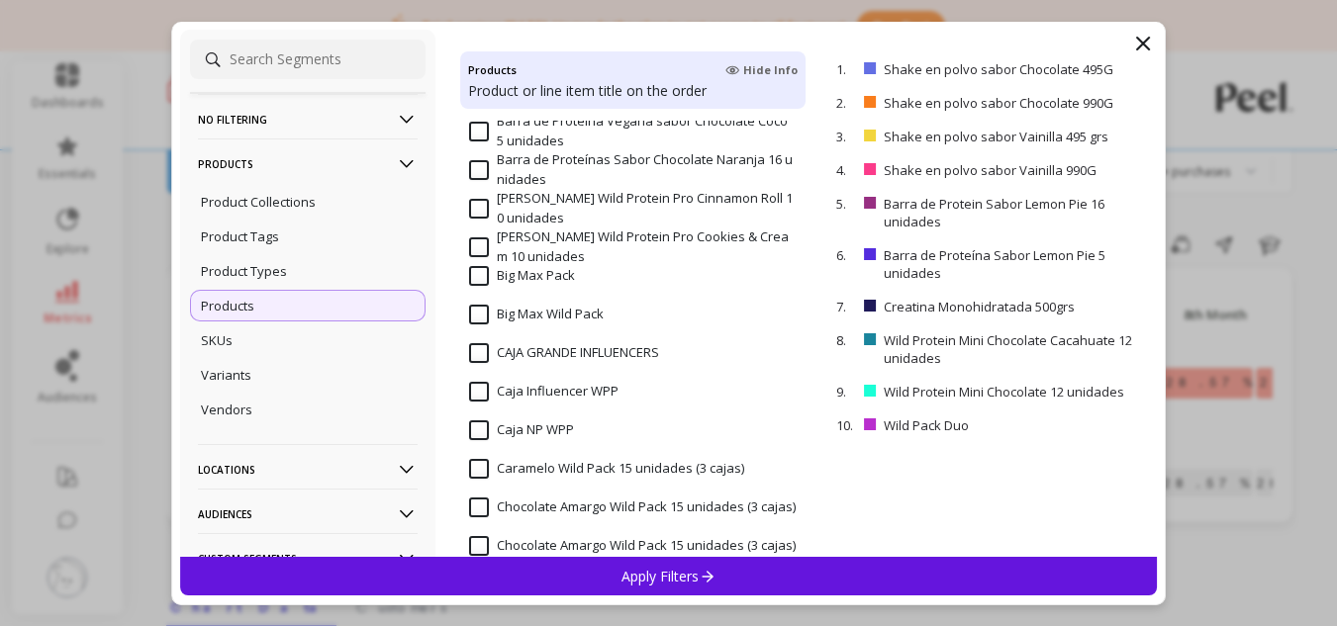
click at [483, 276] on input "Big Max Pack" at bounding box center [522, 276] width 106 height 20
click at [669, 563] on div "Apply Filters" at bounding box center [669, 576] width 978 height 39
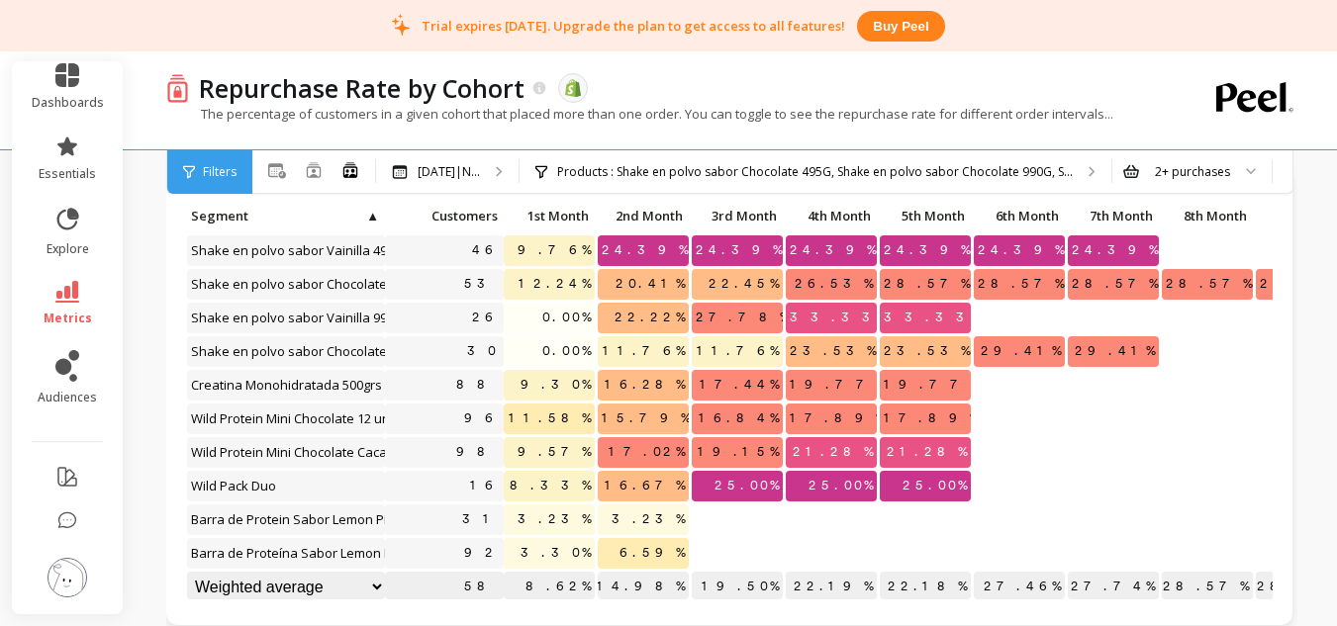
scroll to position [15, 0]
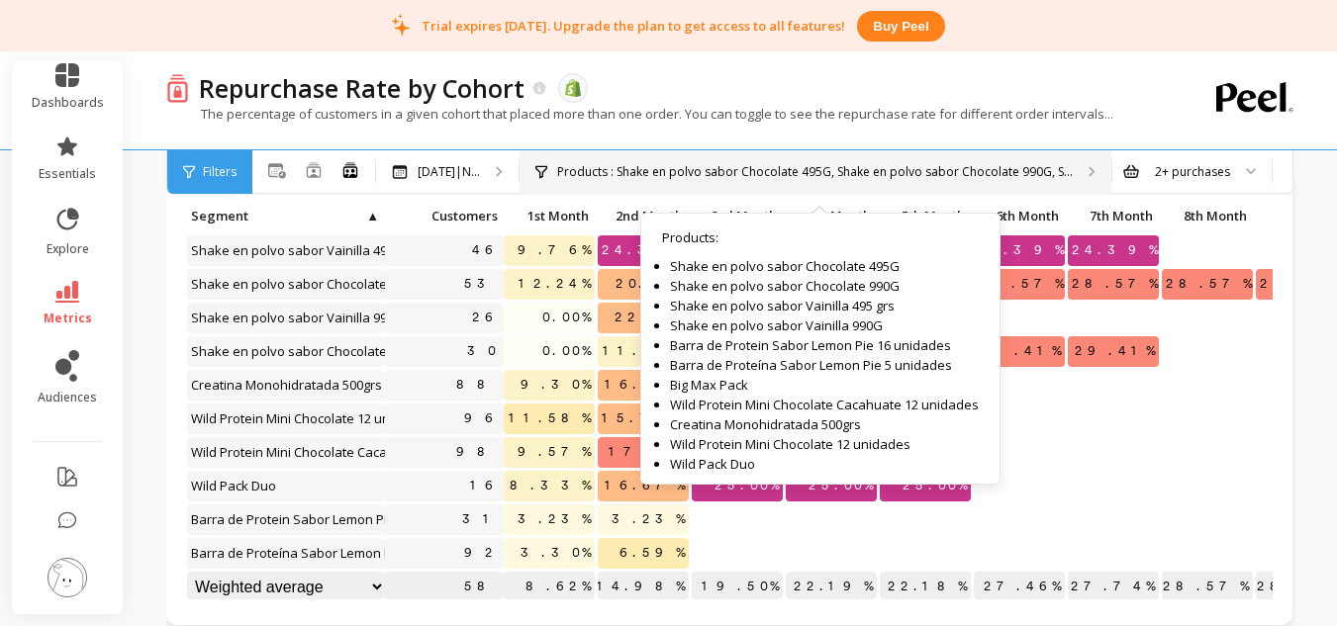
click at [589, 155] on div "Products : Shake en polvo sabor Chocolate 495G, Shake en polvo sabor Chocolate …" at bounding box center [816, 172] width 592 height 44
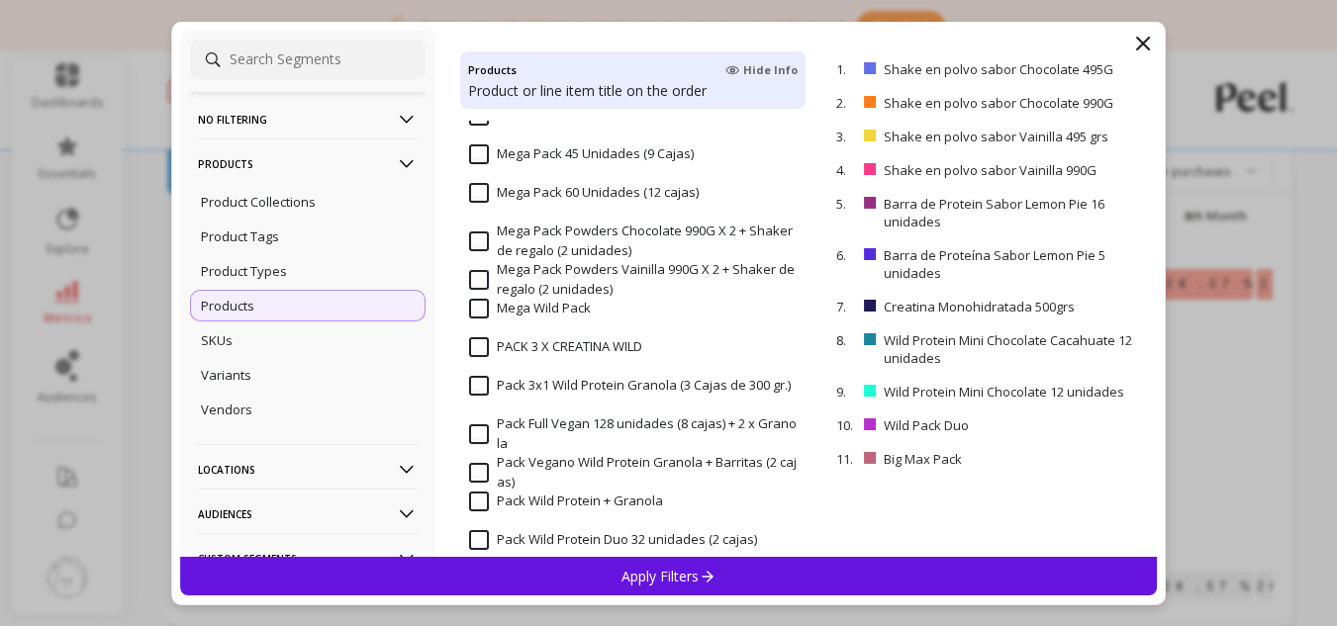
scroll to position [1583, 0]
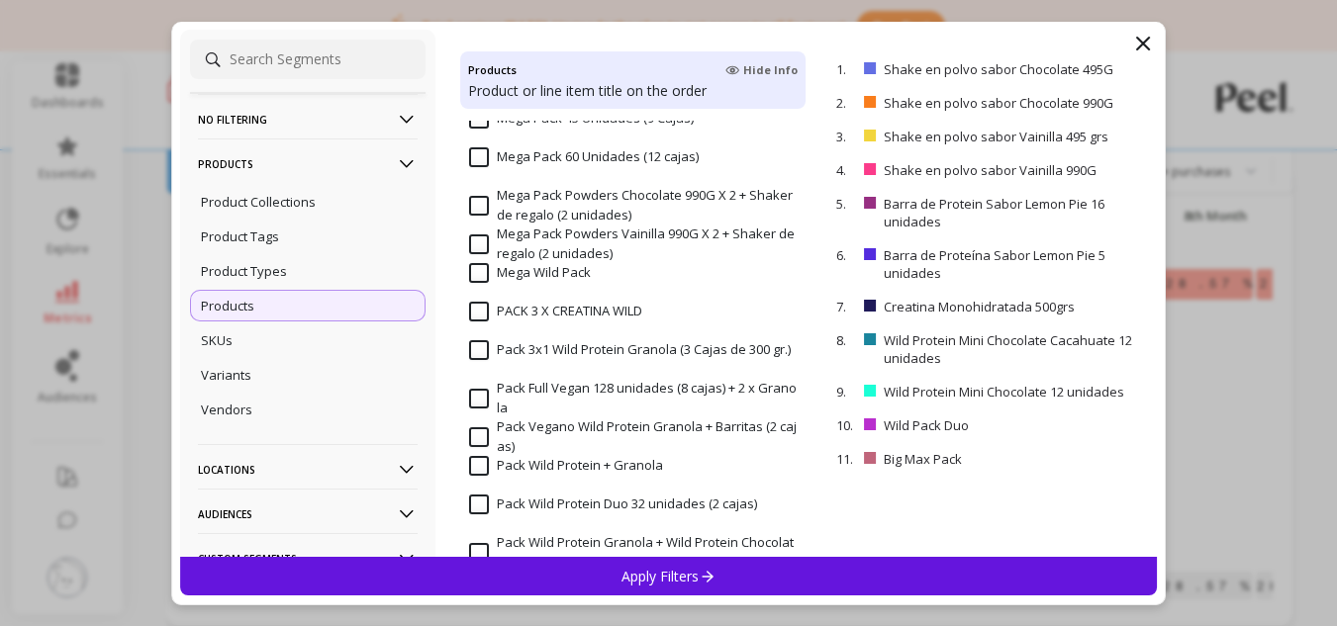
click at [585, 318] on input "PACK 3 X CREATINA WILD" at bounding box center [555, 312] width 173 height 20
click at [498, 311] on input "PACK 3 X CREATINA WILD" at bounding box center [555, 312] width 173 height 20
click at [660, 570] on p "Apply Filters" at bounding box center [668, 576] width 94 height 19
